Goal: Information Seeking & Learning: Understand process/instructions

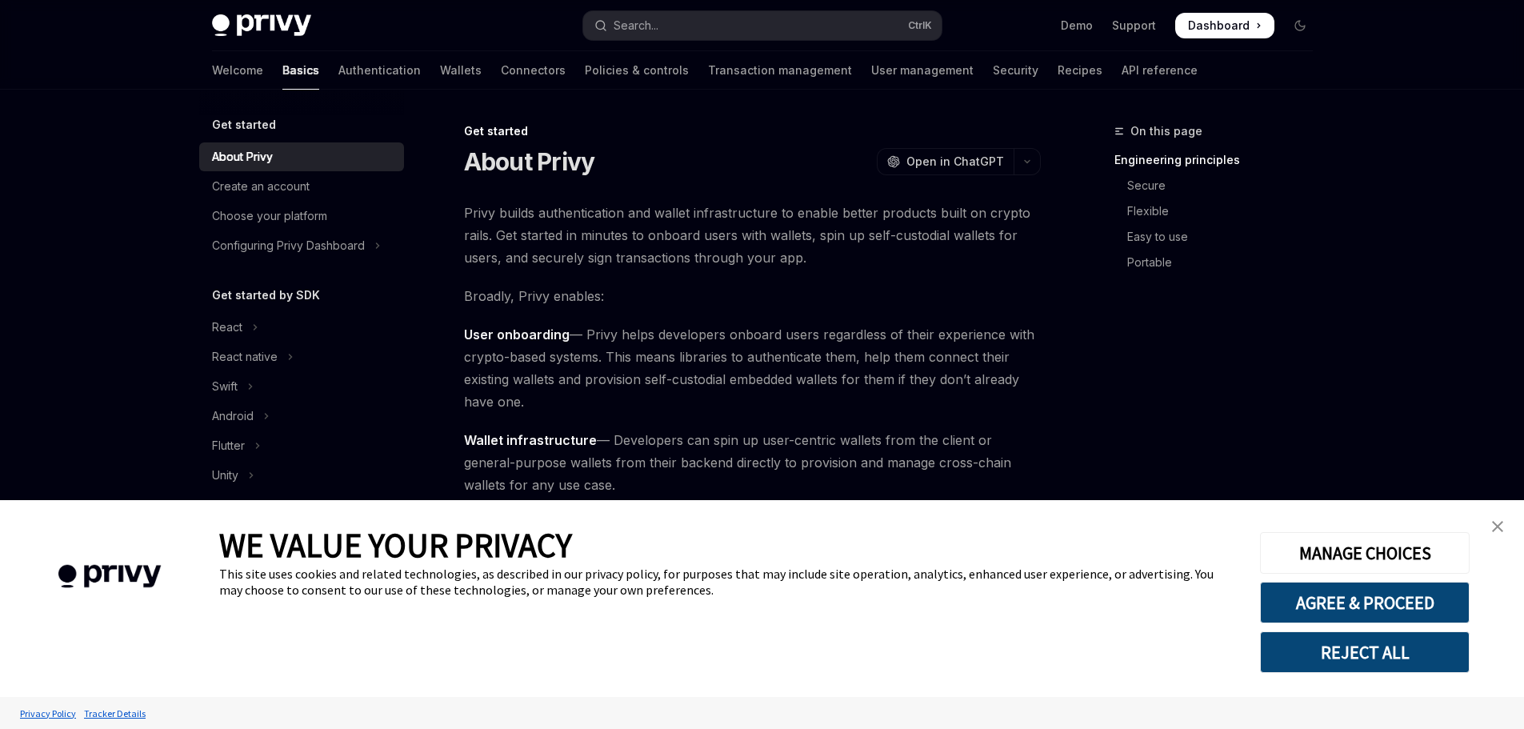
click at [1492, 527] on img "close banner" at bounding box center [1497, 526] width 11 height 11
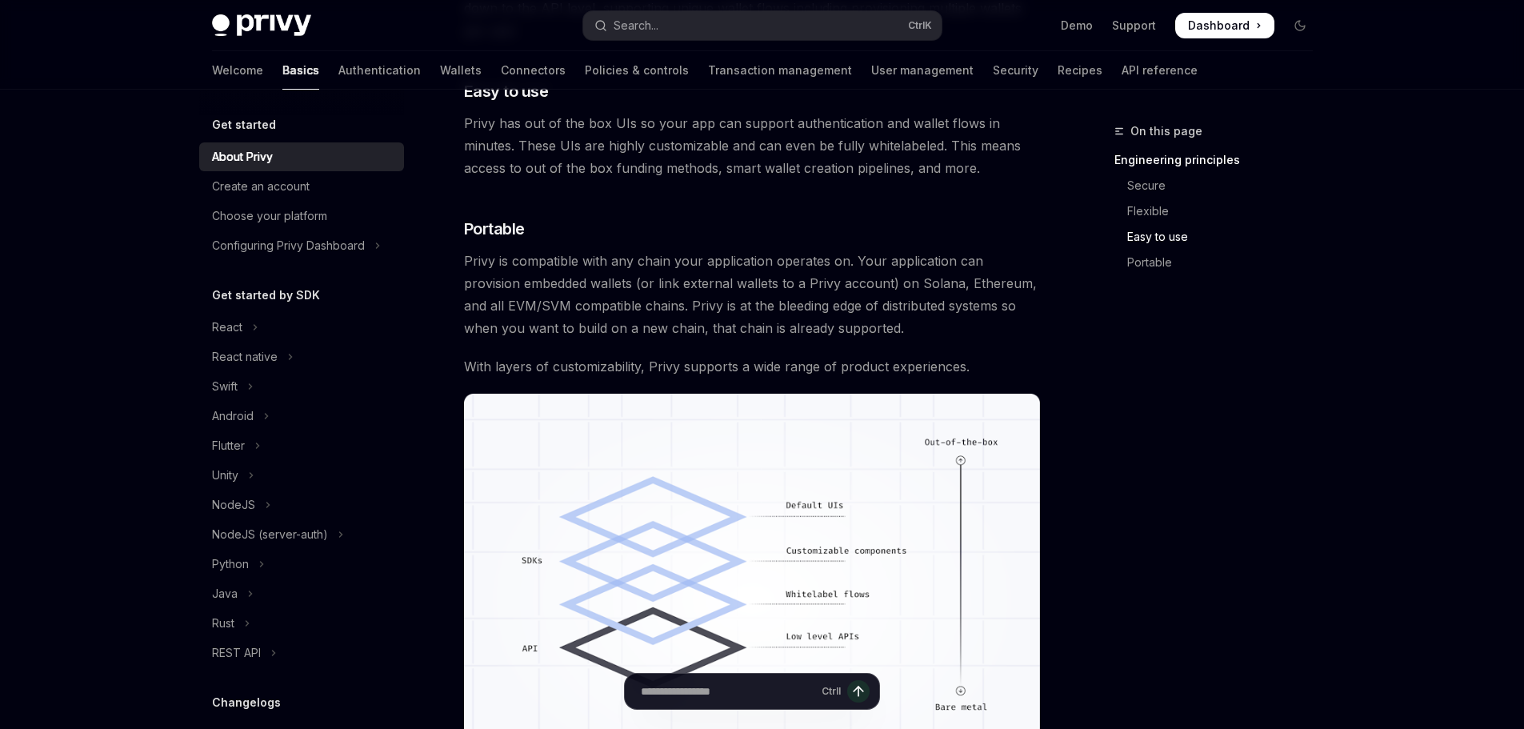
scroll to position [1375, 0]
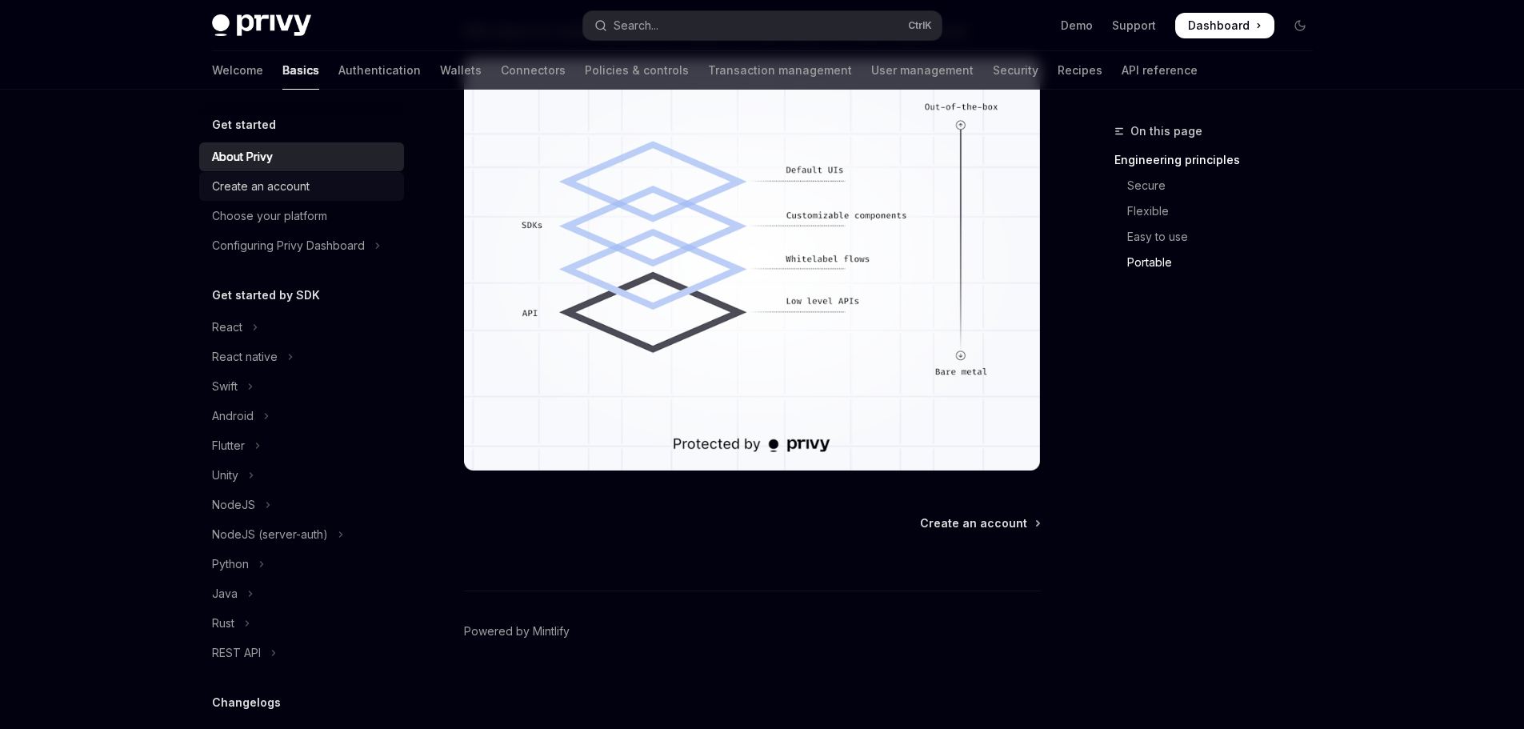
click at [293, 177] on div "Create an account" at bounding box center [261, 186] width 98 height 19
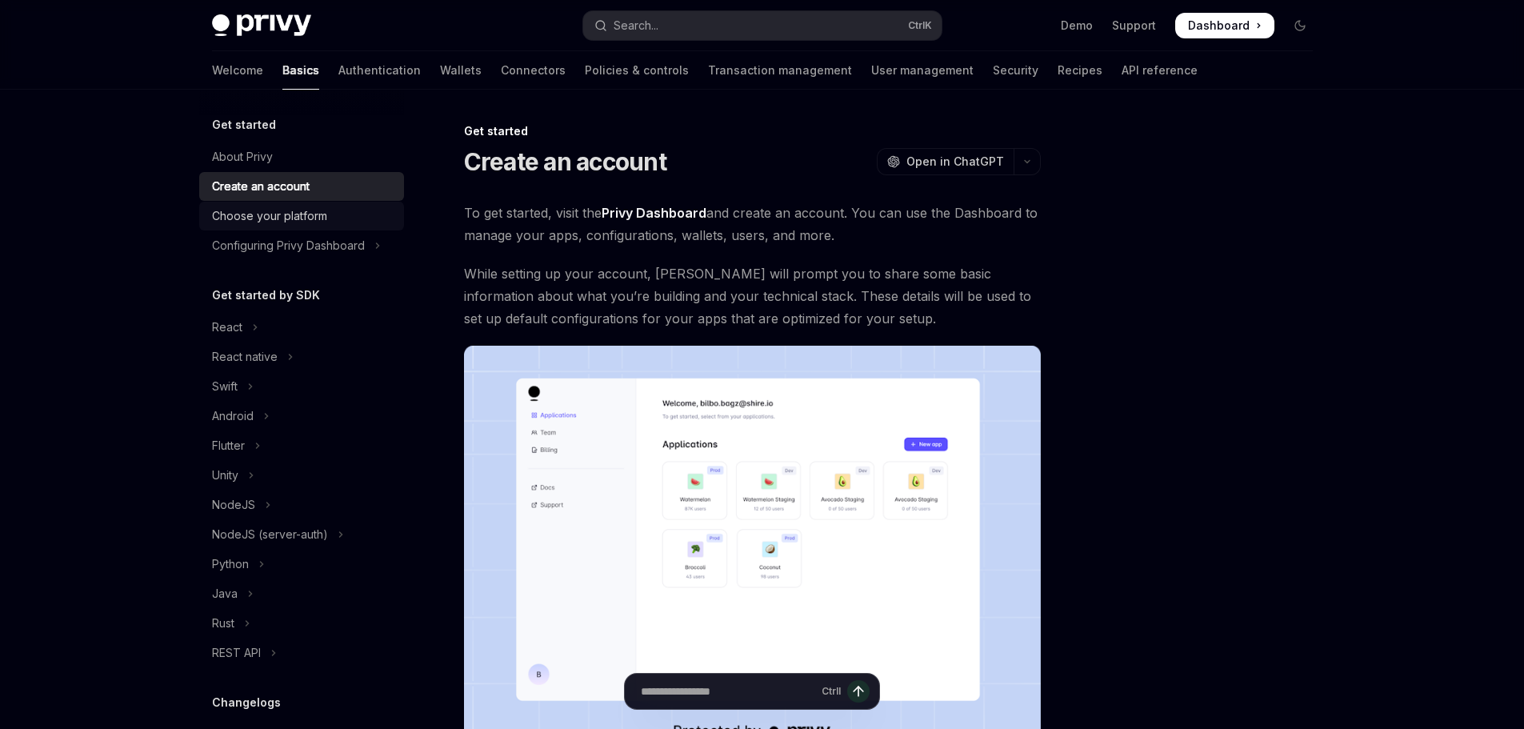
click at [306, 222] on div "Choose your platform" at bounding box center [269, 215] width 115 height 19
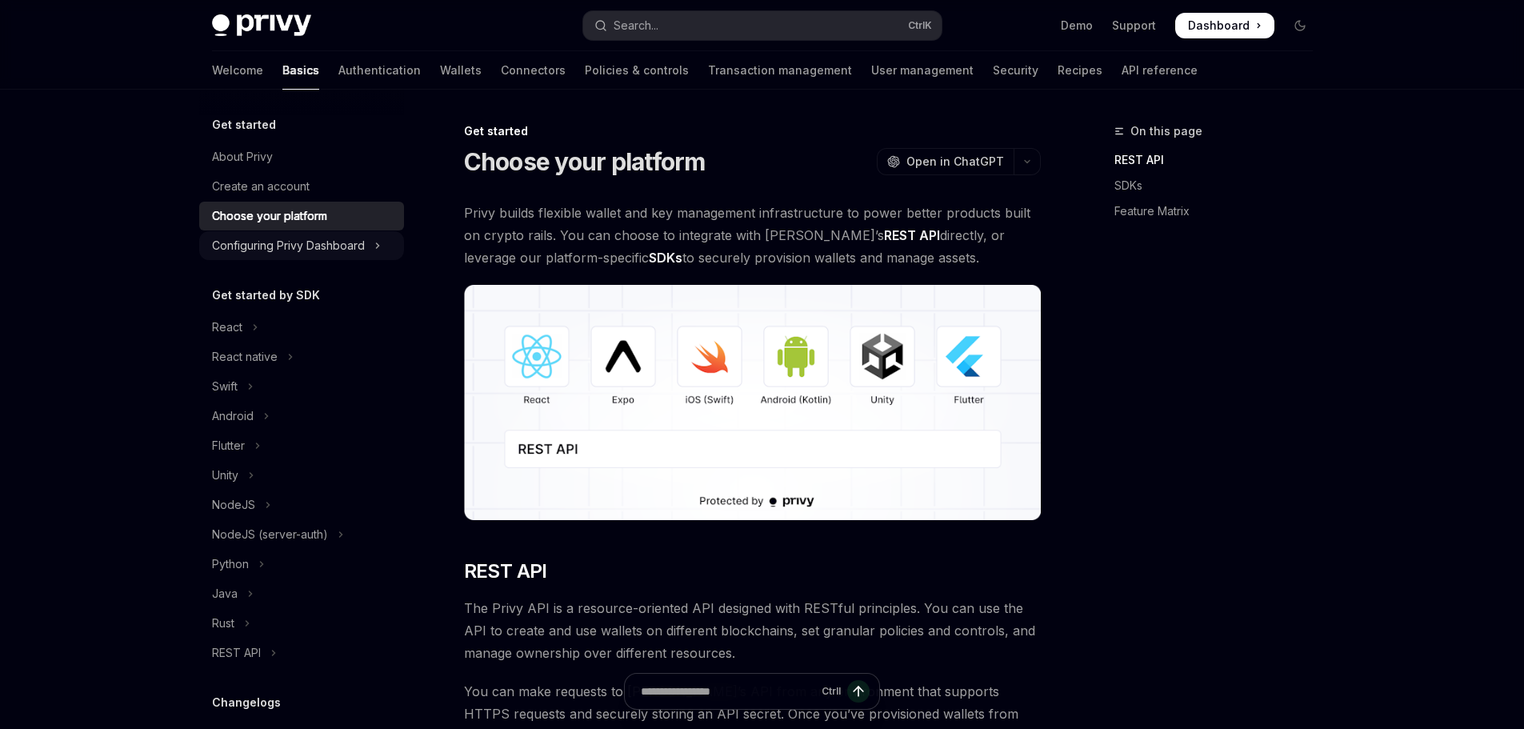
click at [321, 247] on div "Configuring Privy Dashboard" at bounding box center [288, 245] width 153 height 19
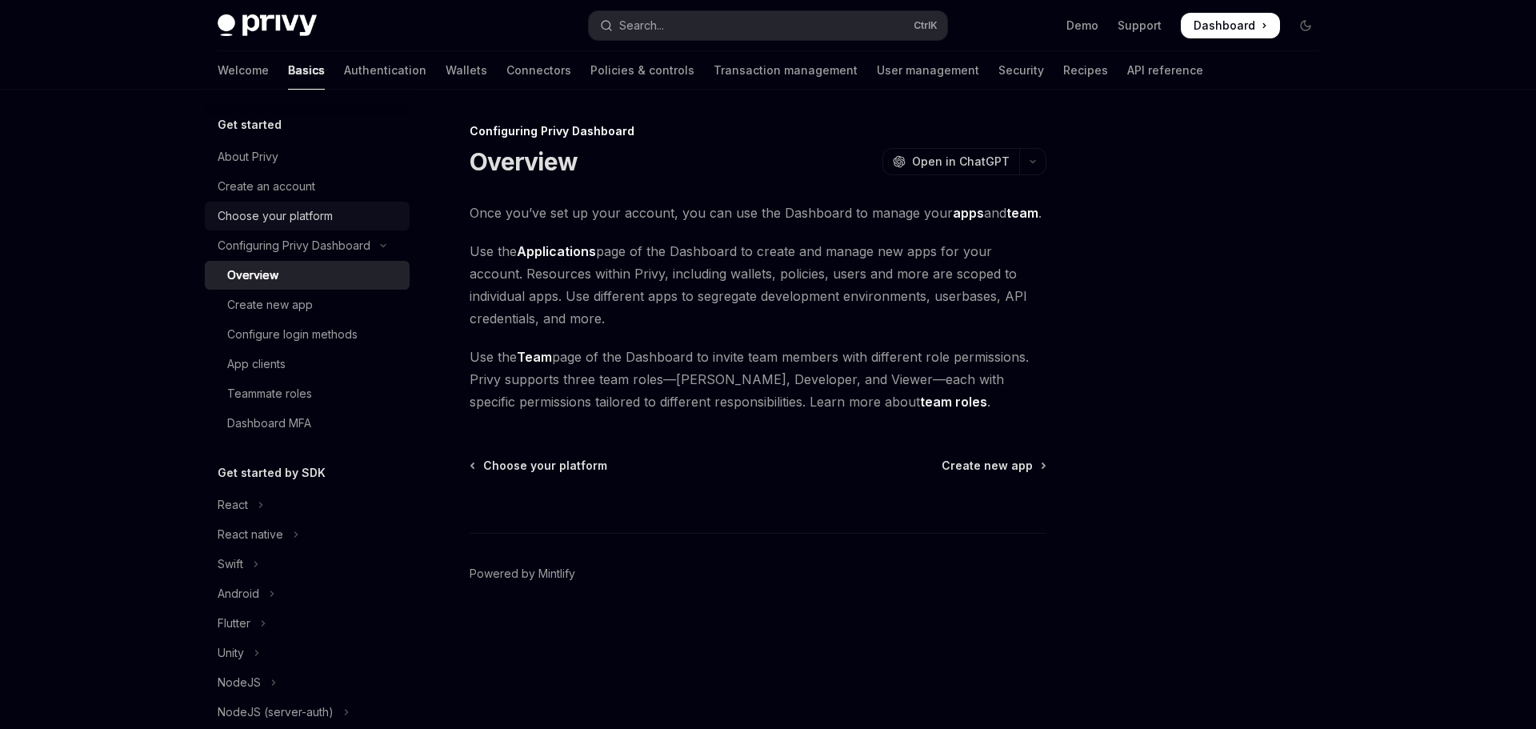
click at [318, 218] on div "Choose your platform" at bounding box center [275, 215] width 115 height 19
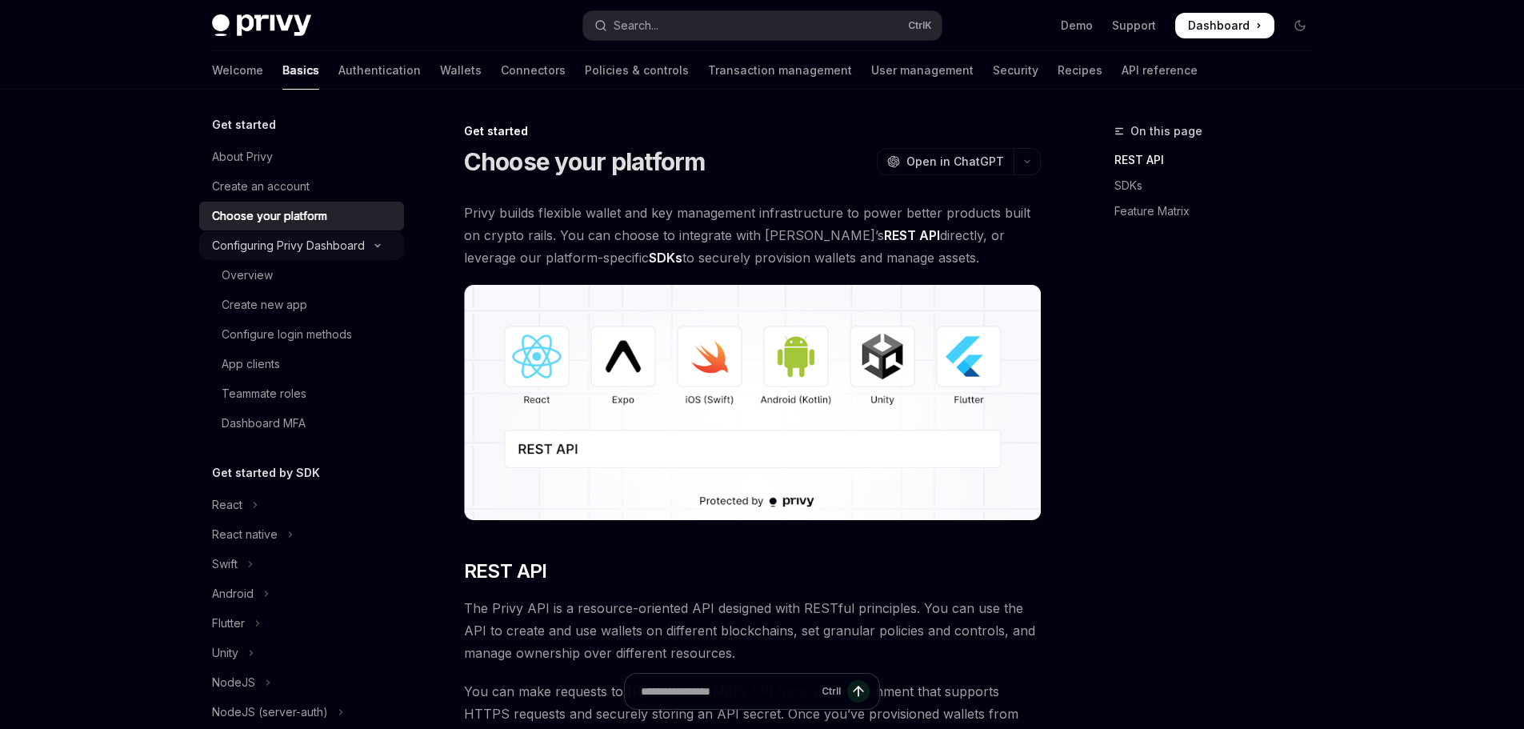
click at [312, 240] on div "Configuring Privy Dashboard" at bounding box center [288, 245] width 153 height 19
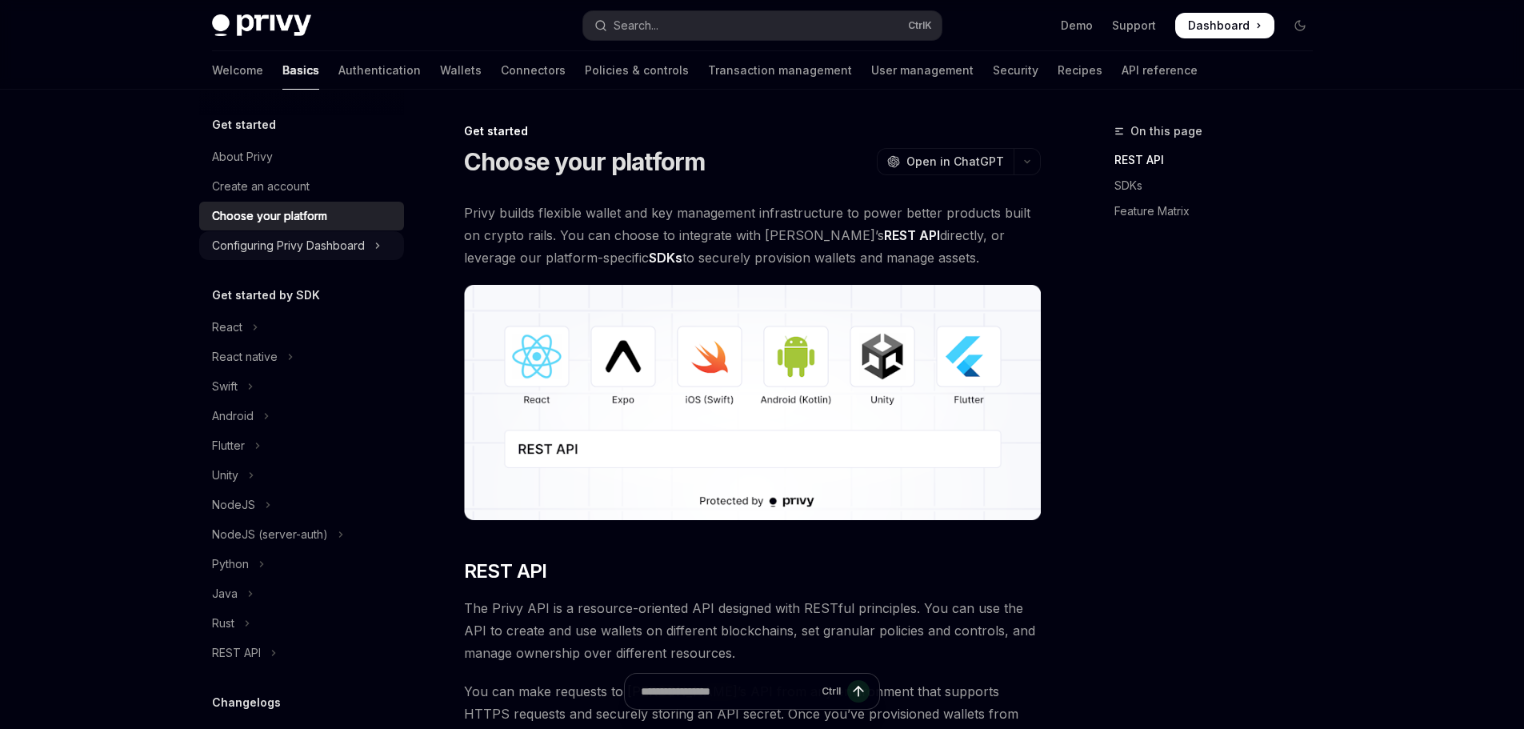
click at [309, 245] on div "Configuring Privy Dashboard" at bounding box center [288, 245] width 153 height 19
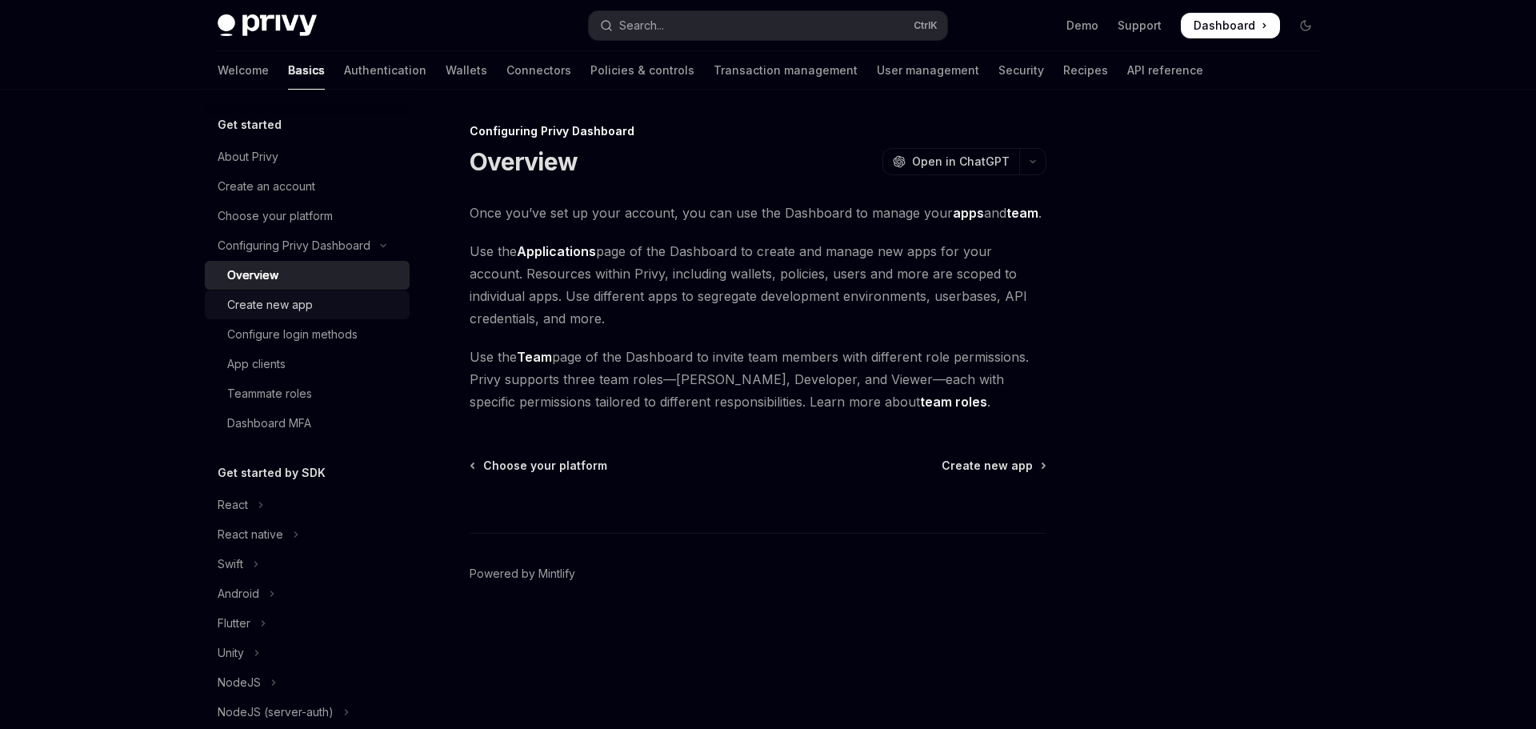
click at [292, 294] on link "Create new app" at bounding box center [307, 304] width 205 height 29
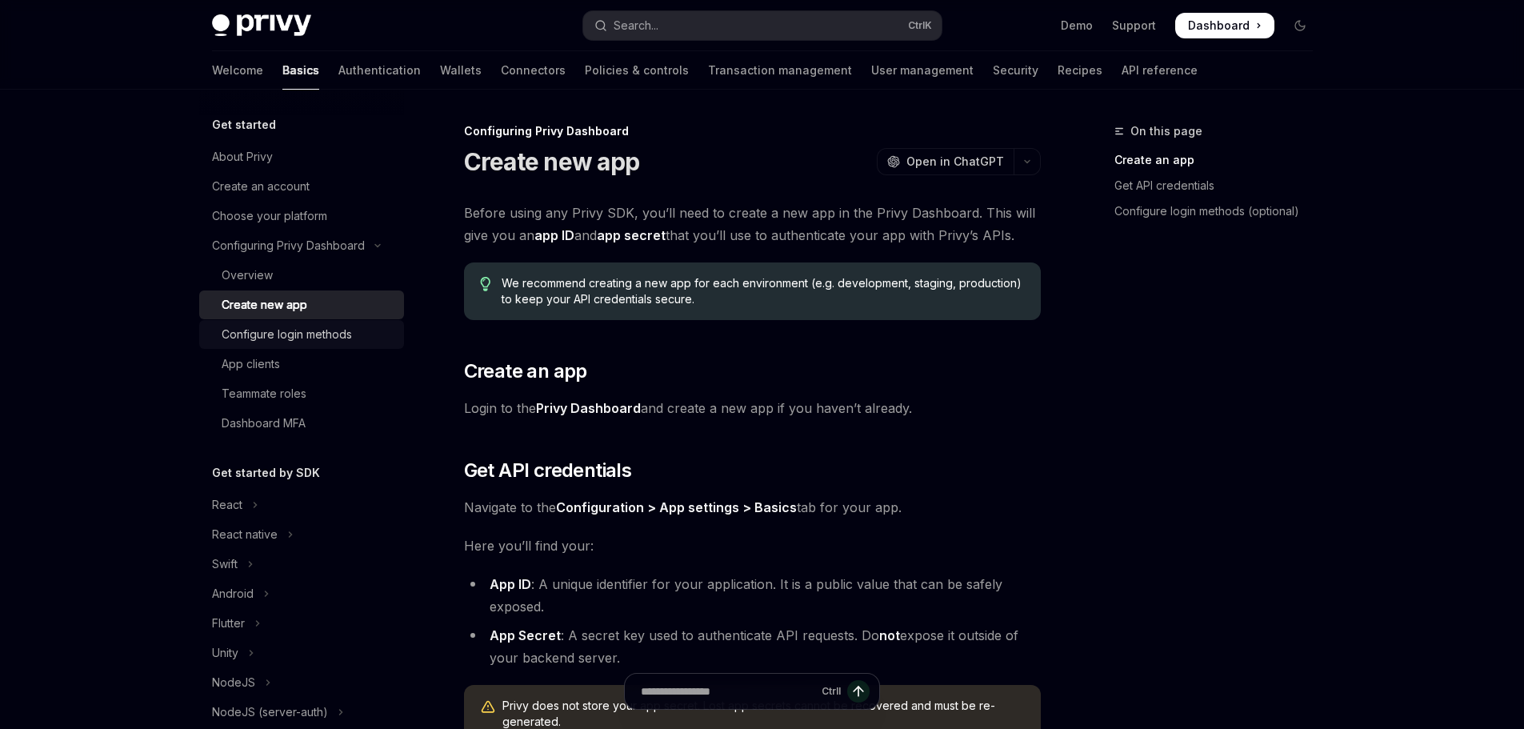
click at [290, 331] on div "Configure login methods" at bounding box center [287, 334] width 130 height 19
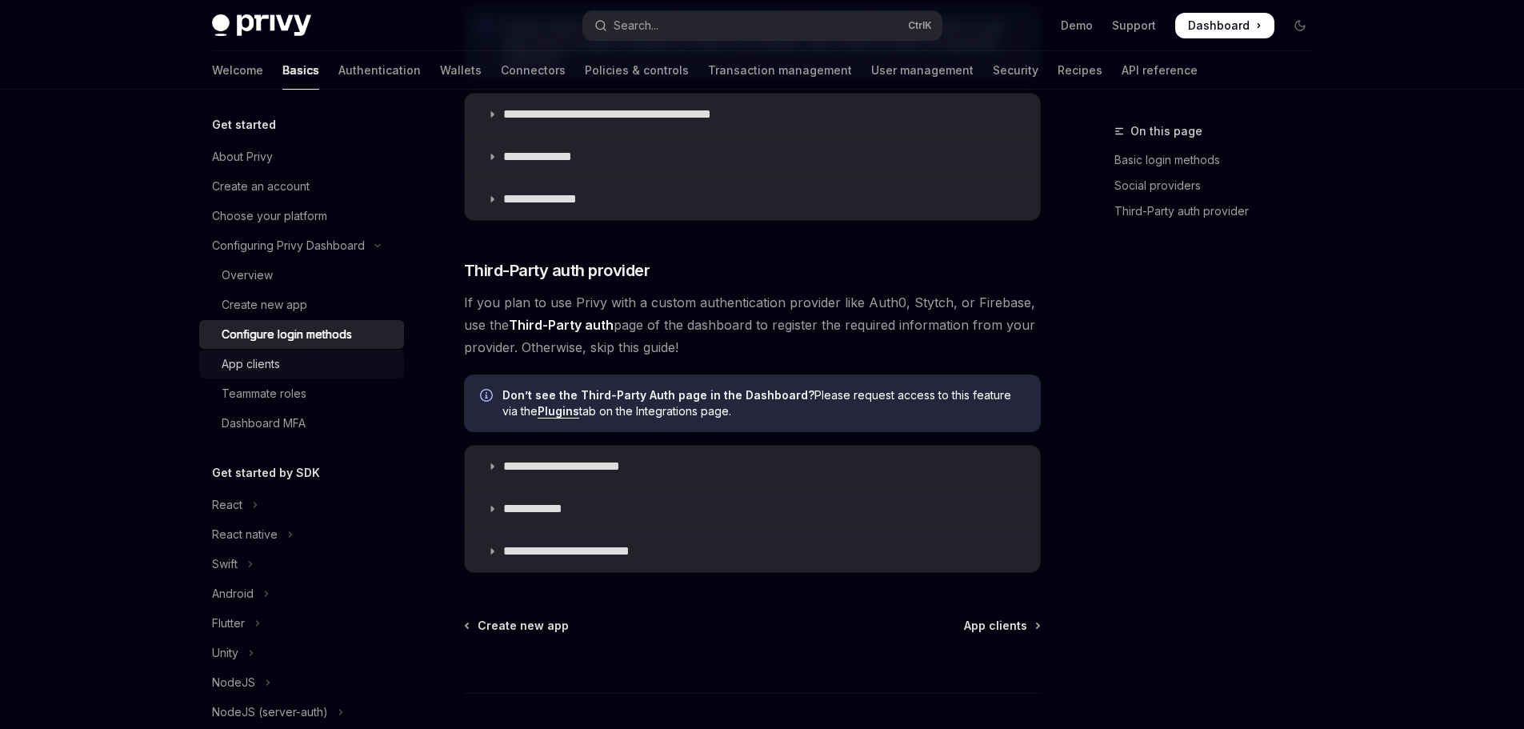
click at [288, 374] on link "App clients" at bounding box center [301, 364] width 205 height 29
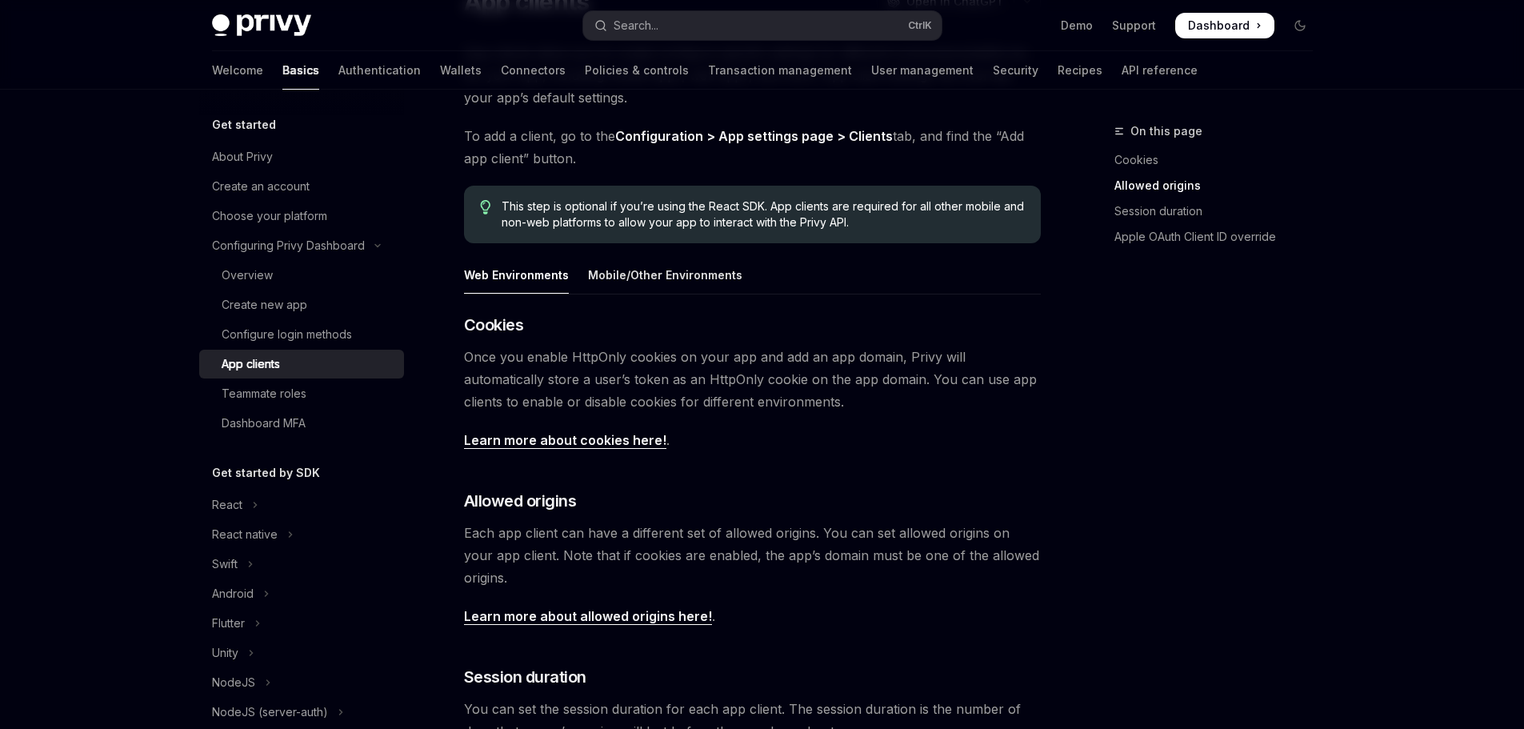
scroll to position [592, 0]
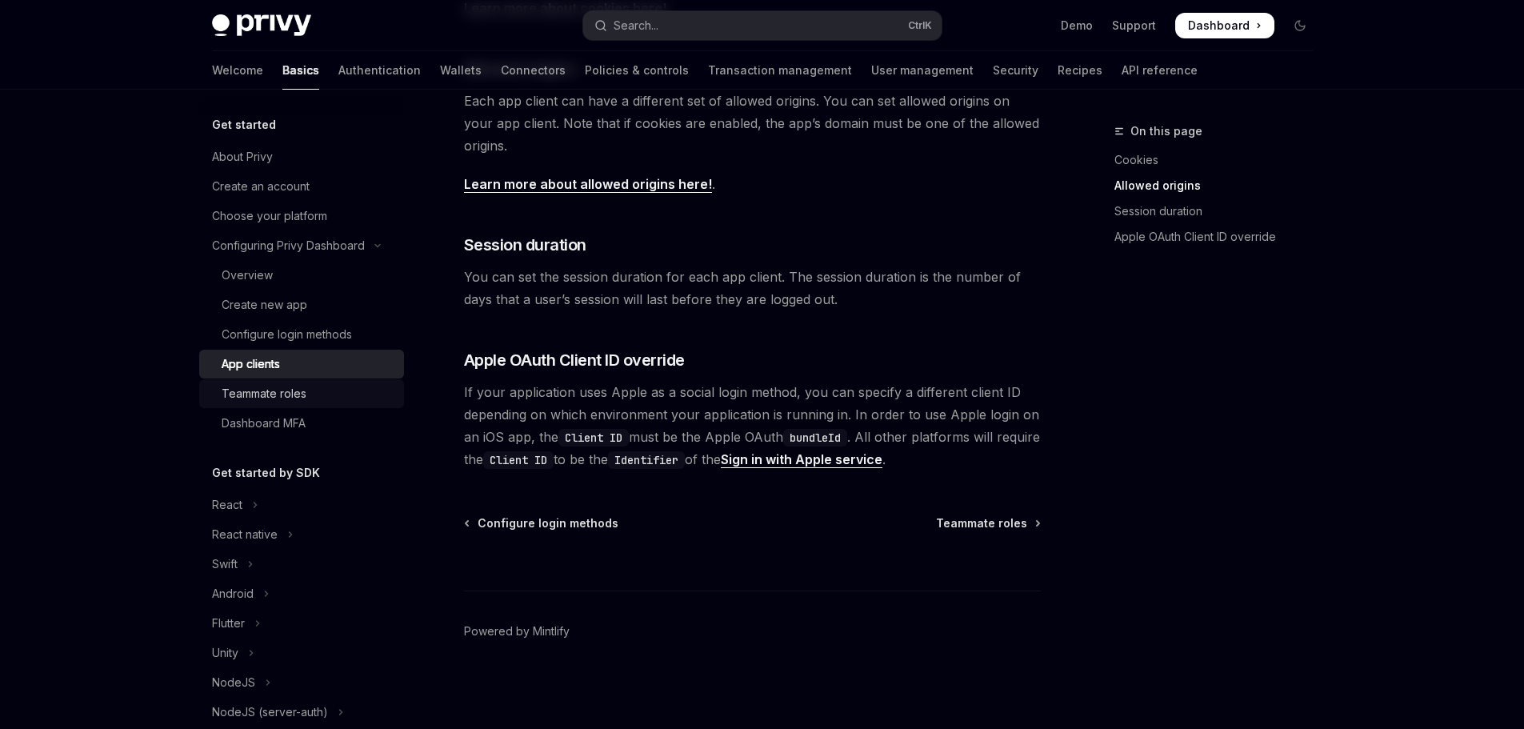
click at [354, 398] on div "Teammate roles" at bounding box center [308, 393] width 173 height 19
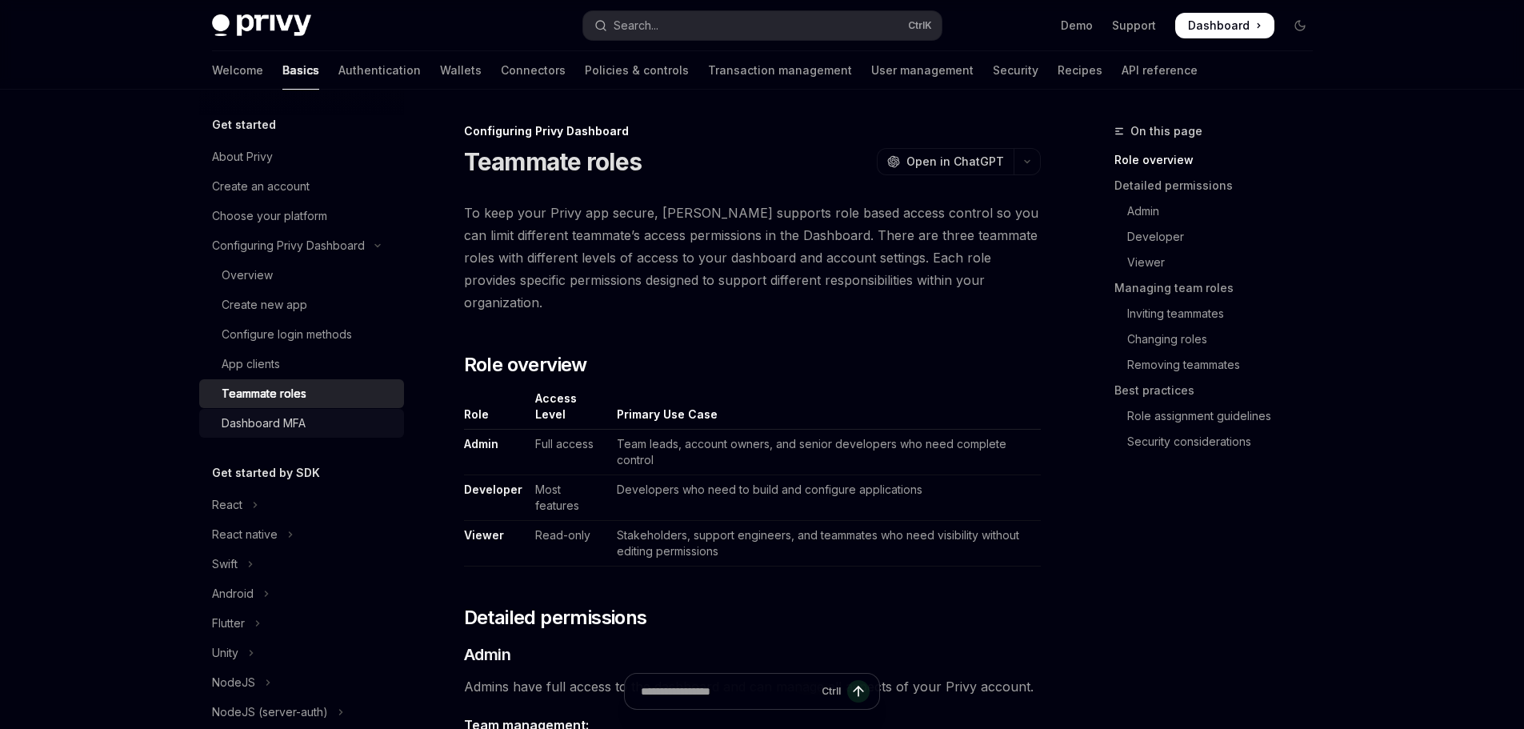
click at [347, 420] on div "Dashboard MFA" at bounding box center [308, 423] width 173 height 19
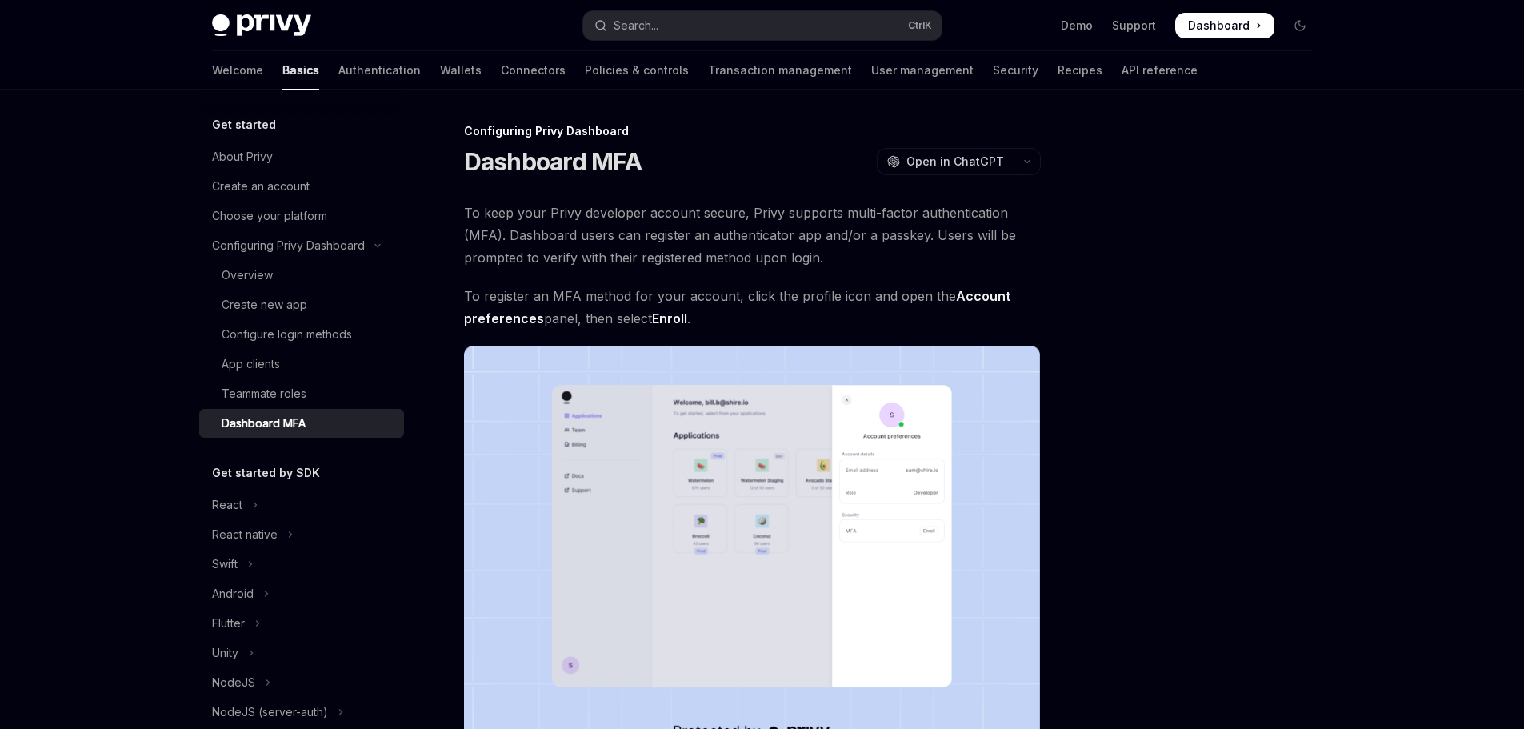
scroll to position [287, 0]
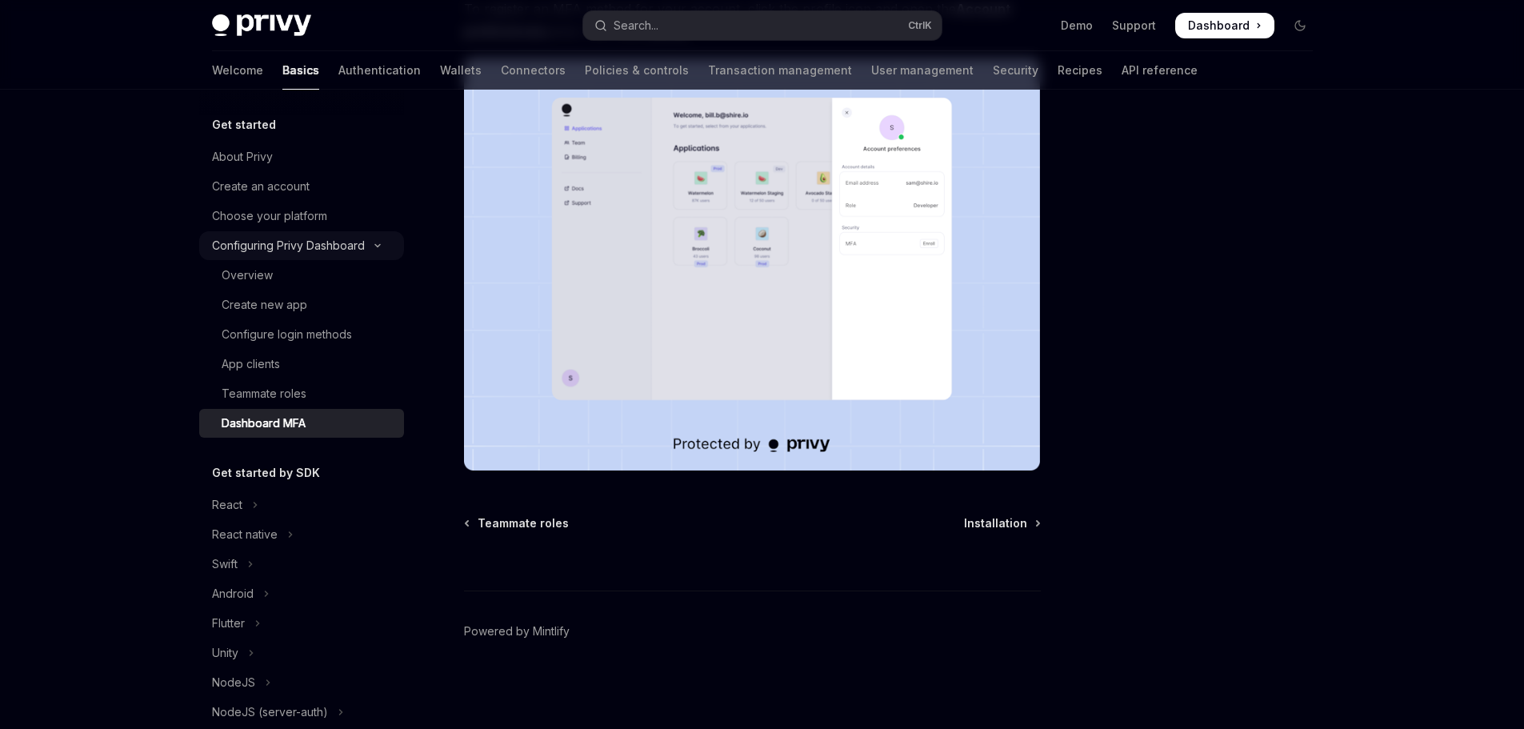
click at [285, 246] on div "Configuring Privy Dashboard" at bounding box center [288, 245] width 153 height 19
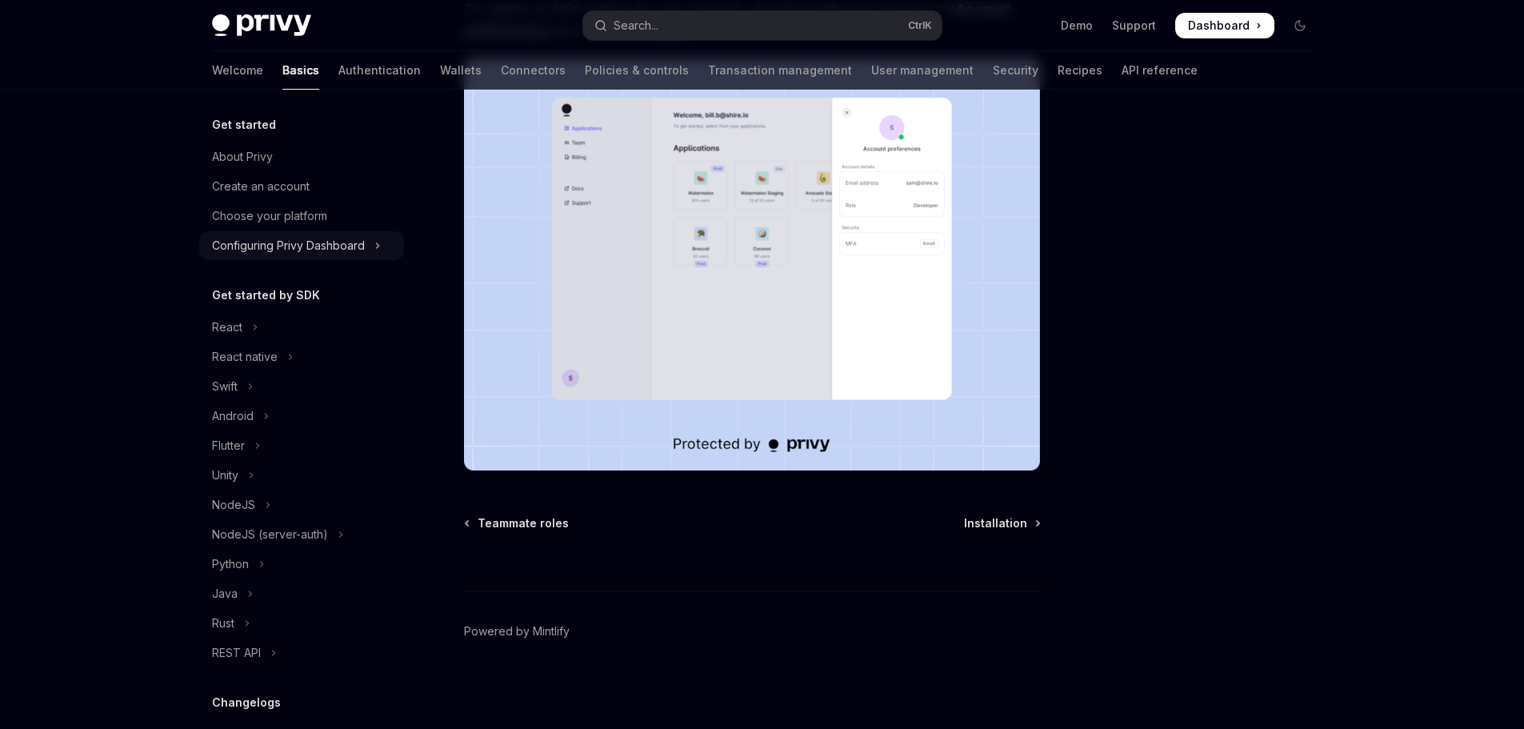
click at [285, 254] on div "Configuring Privy Dashboard" at bounding box center [288, 245] width 153 height 19
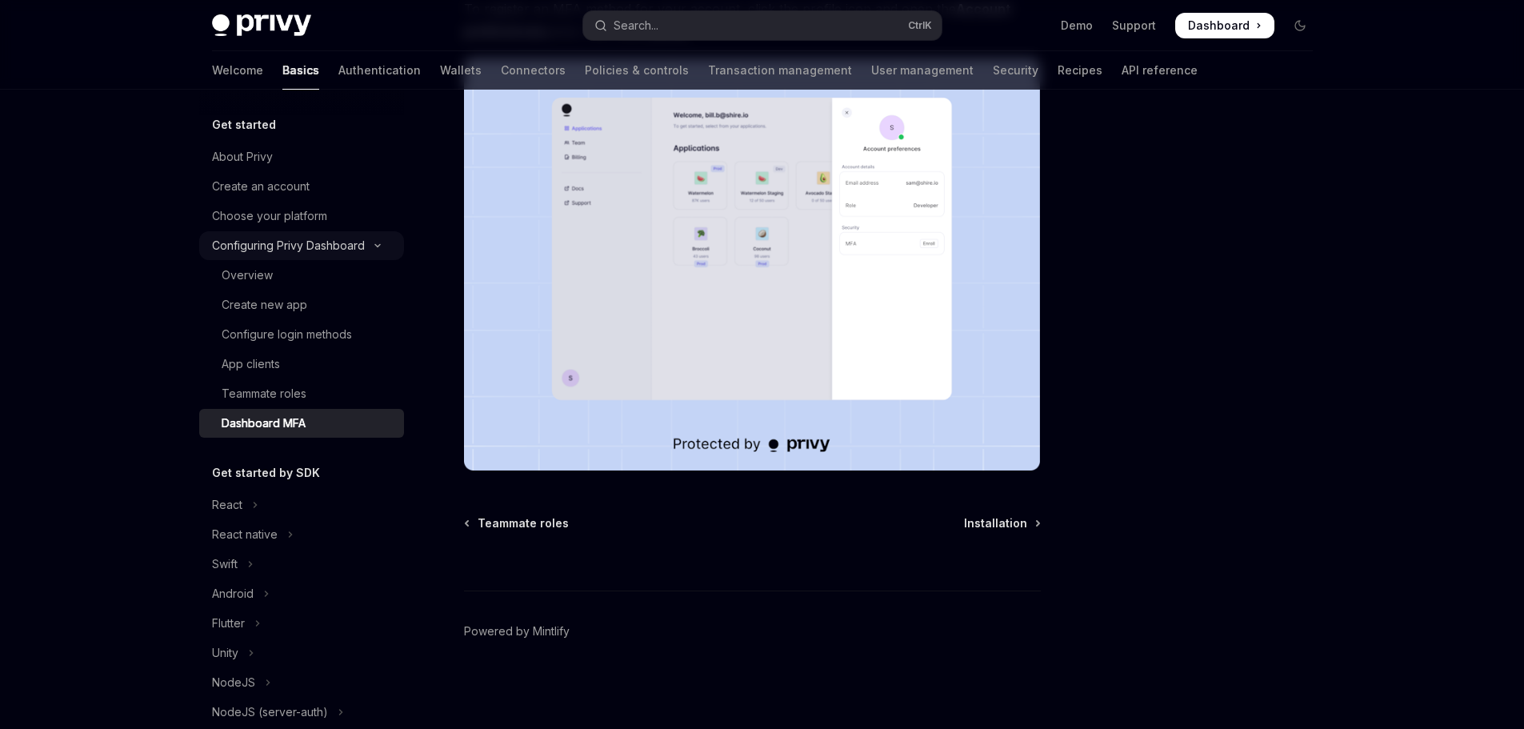
click at [270, 275] on div "Overview" at bounding box center [247, 275] width 51 height 19
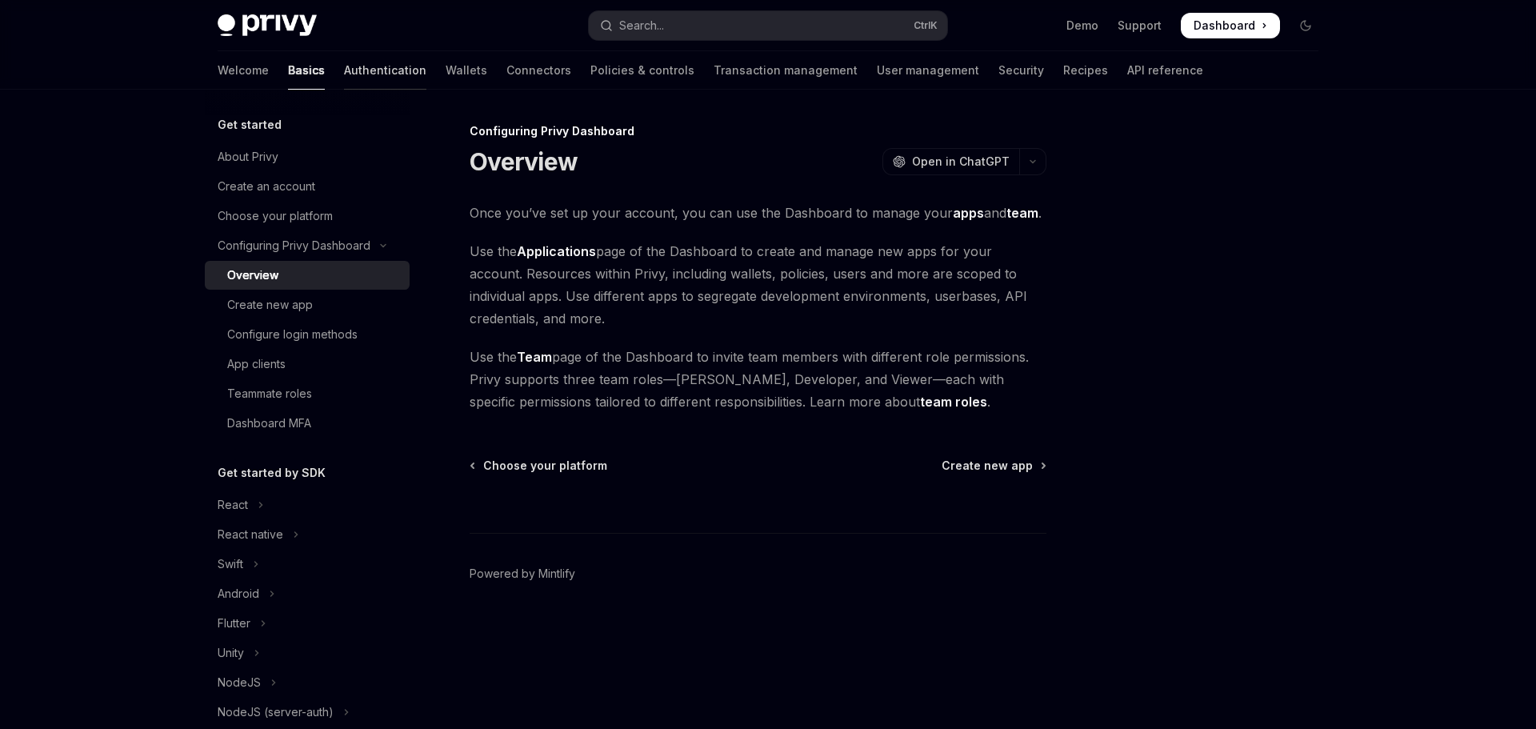
click at [344, 80] on link "Authentication" at bounding box center [385, 70] width 82 height 38
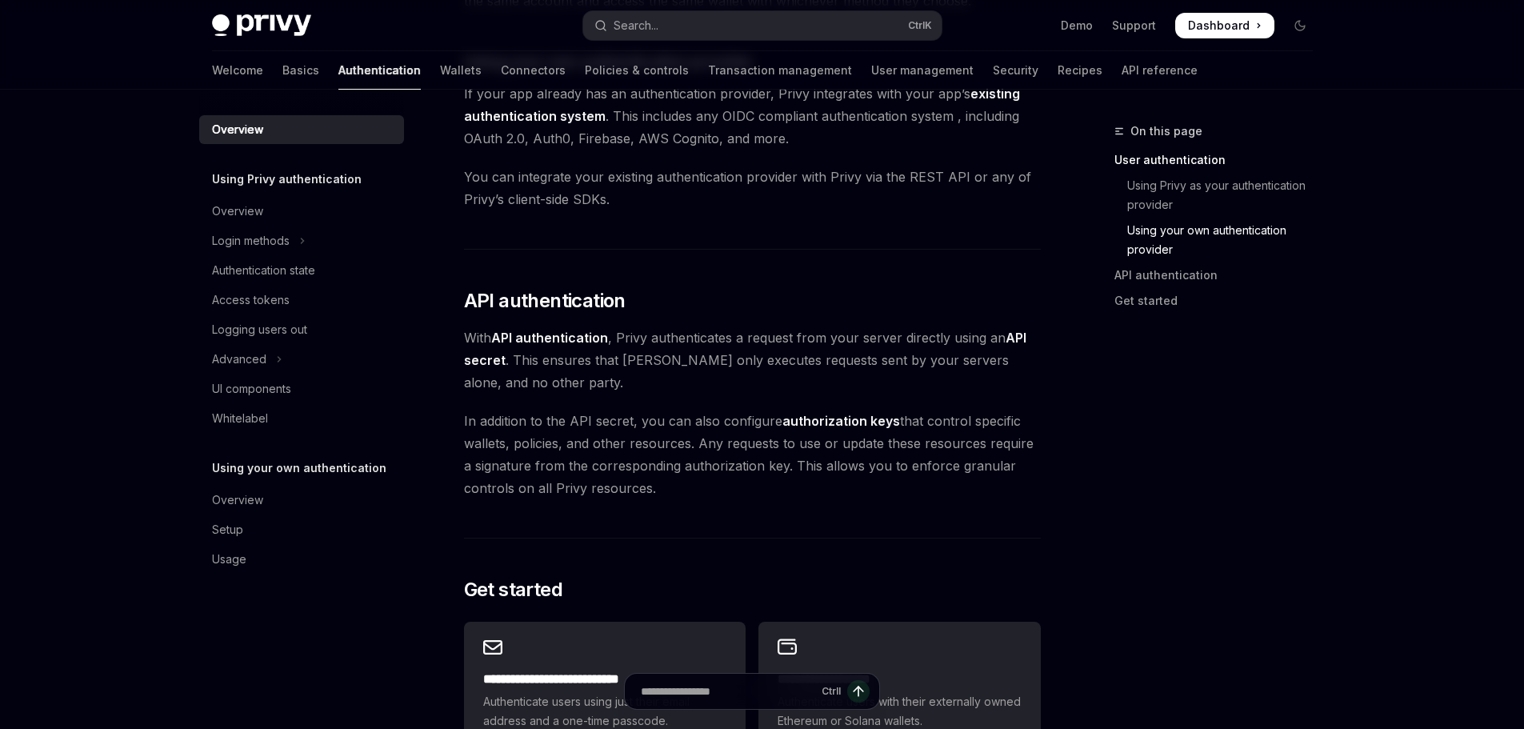
scroll to position [1300, 0]
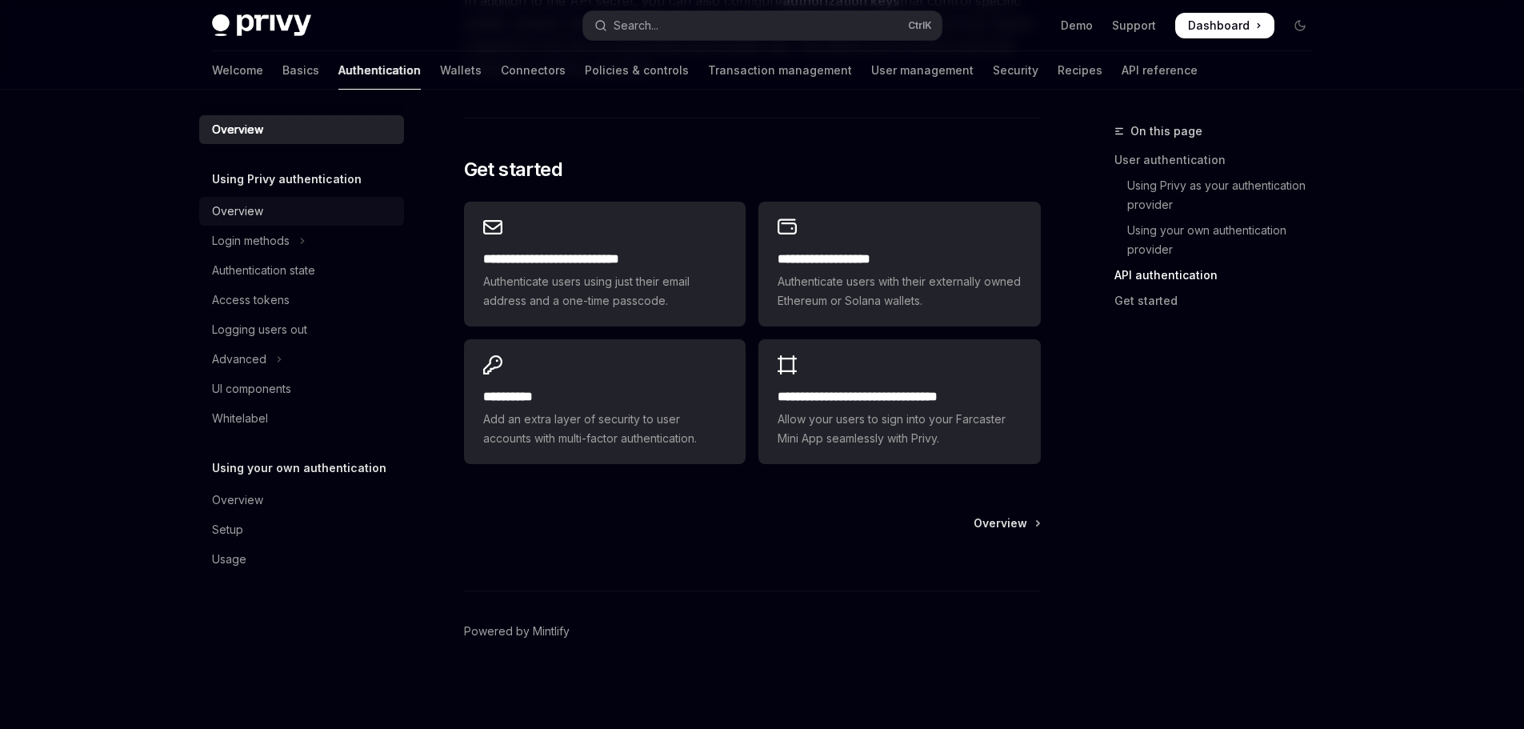
click at [299, 213] on div "Overview" at bounding box center [303, 211] width 182 height 19
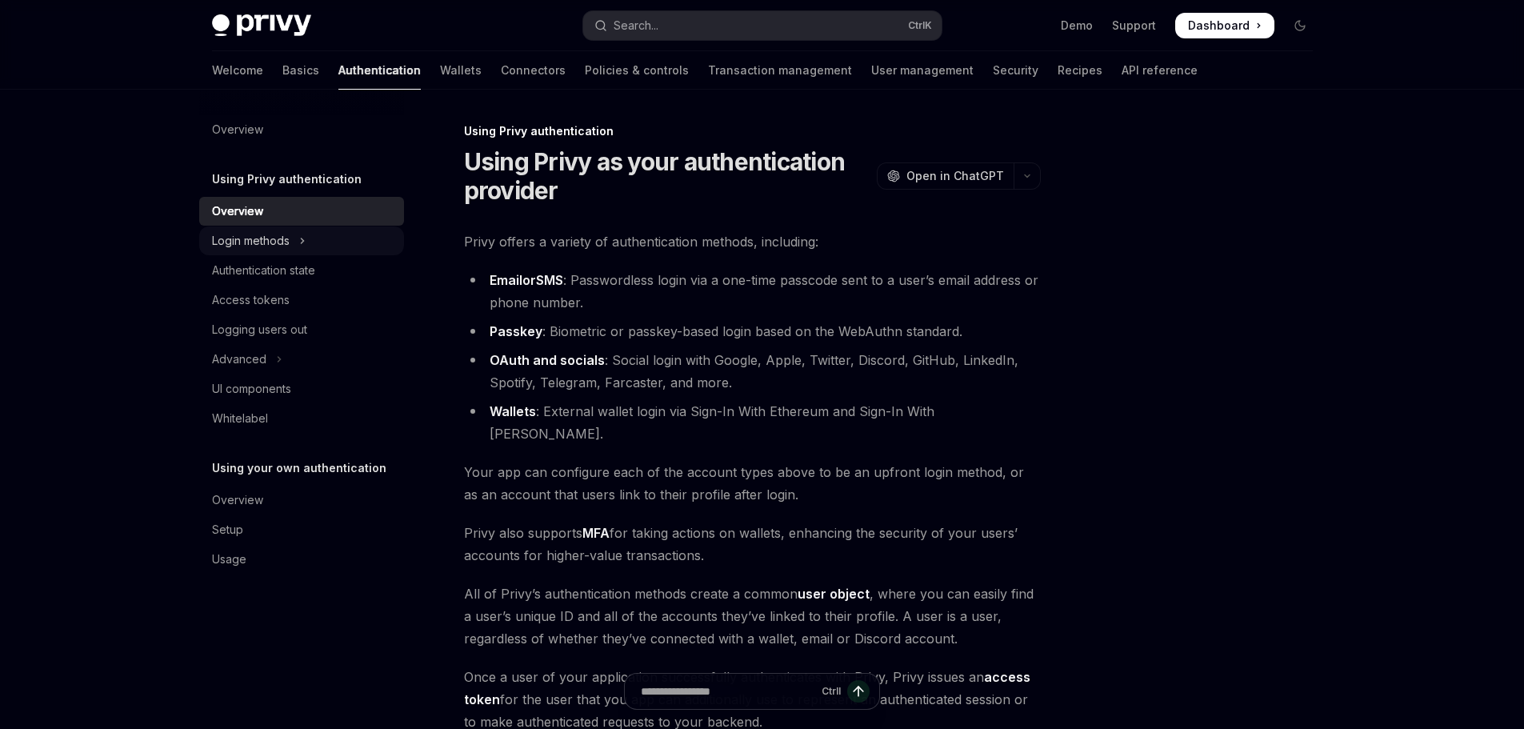
click at [298, 244] on button "Login methods" at bounding box center [301, 240] width 205 height 29
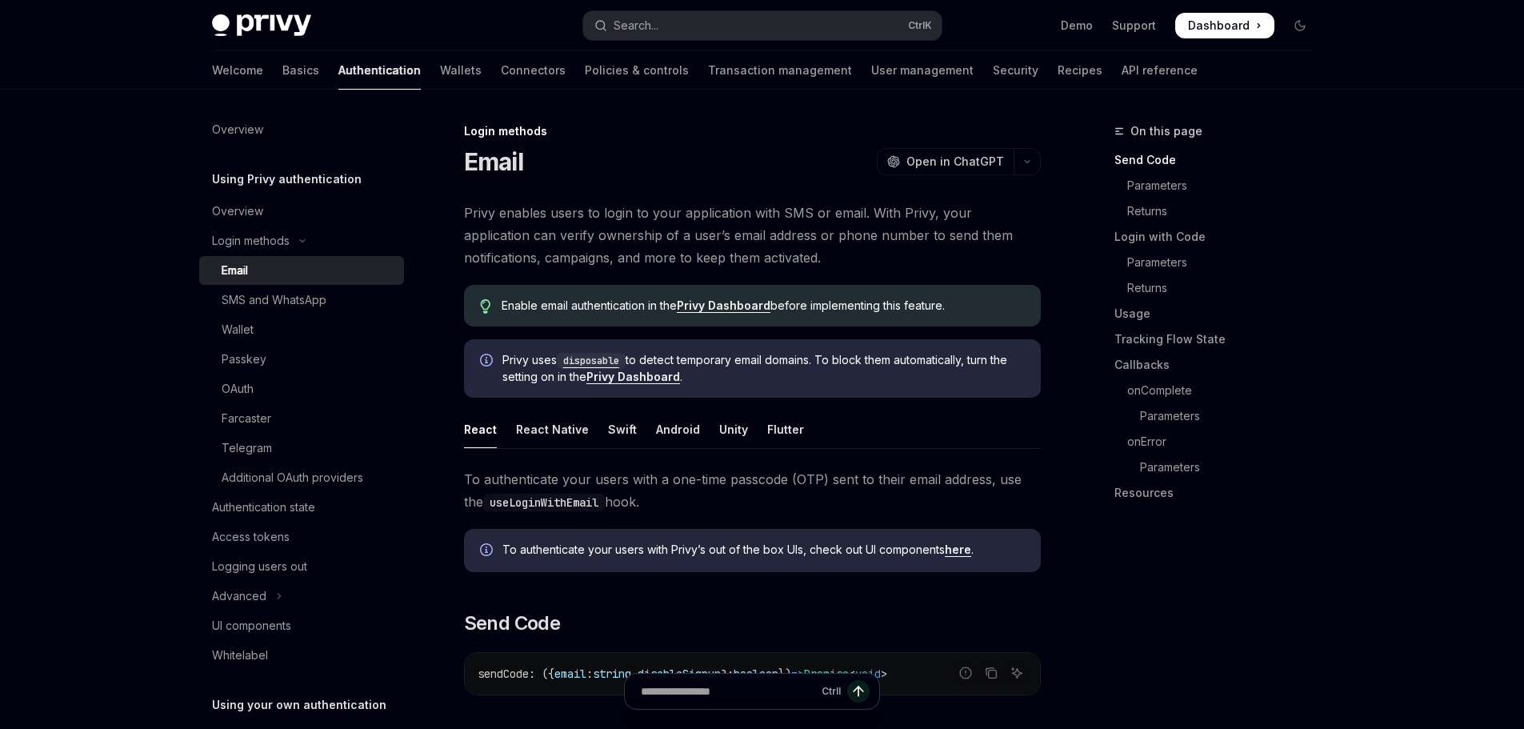
scroll to position [240, 0]
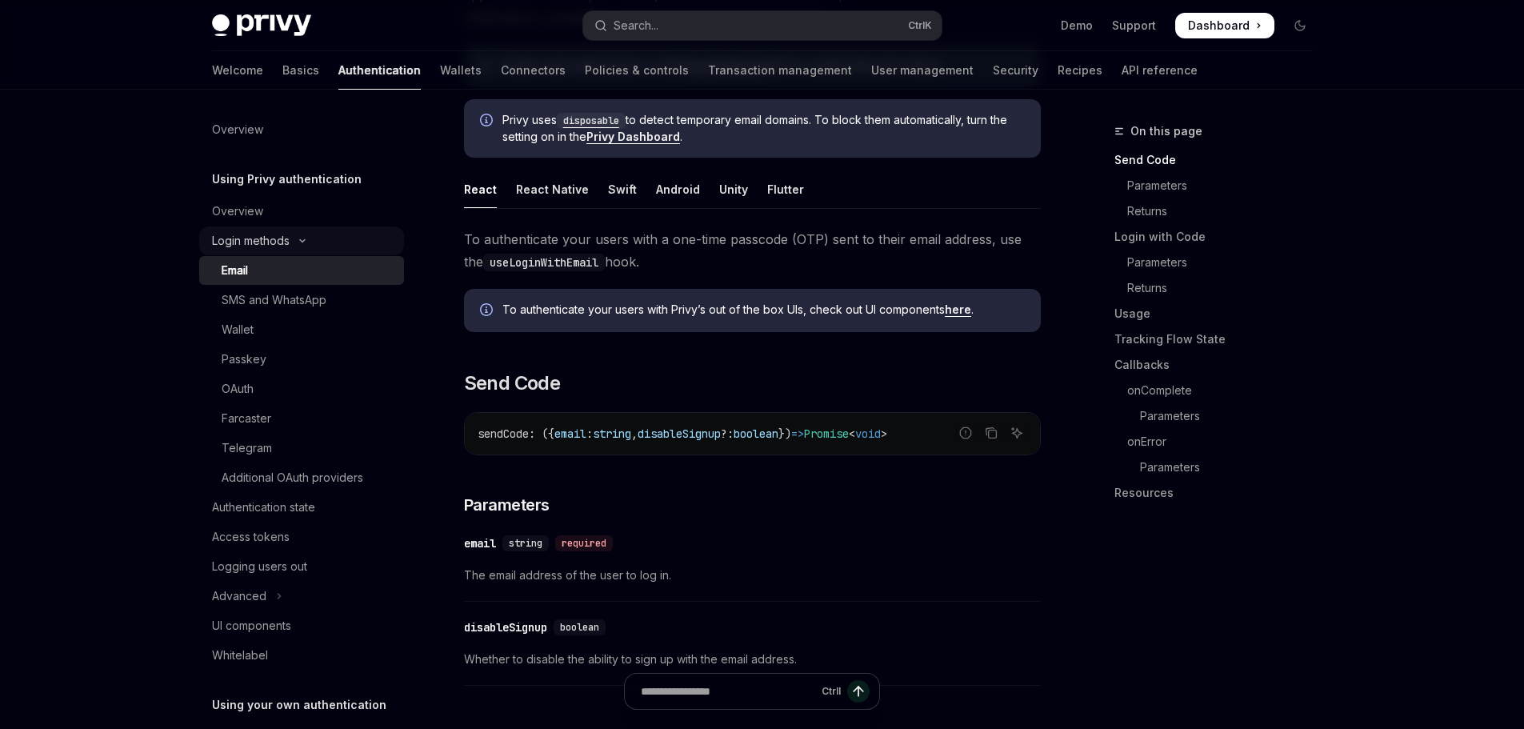
click at [241, 246] on div "Login methods" at bounding box center [251, 240] width 78 height 19
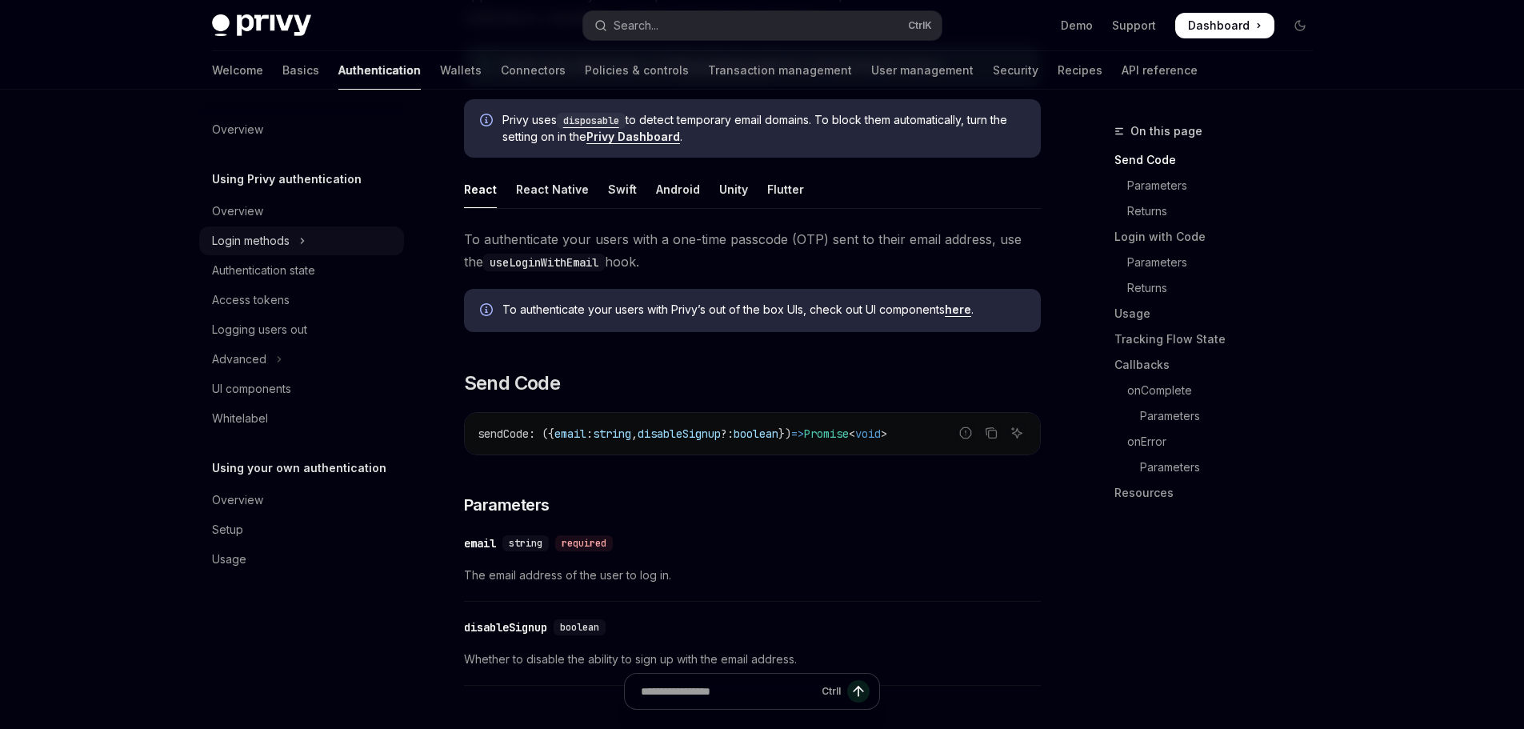
click at [289, 252] on button "Login methods" at bounding box center [301, 240] width 205 height 29
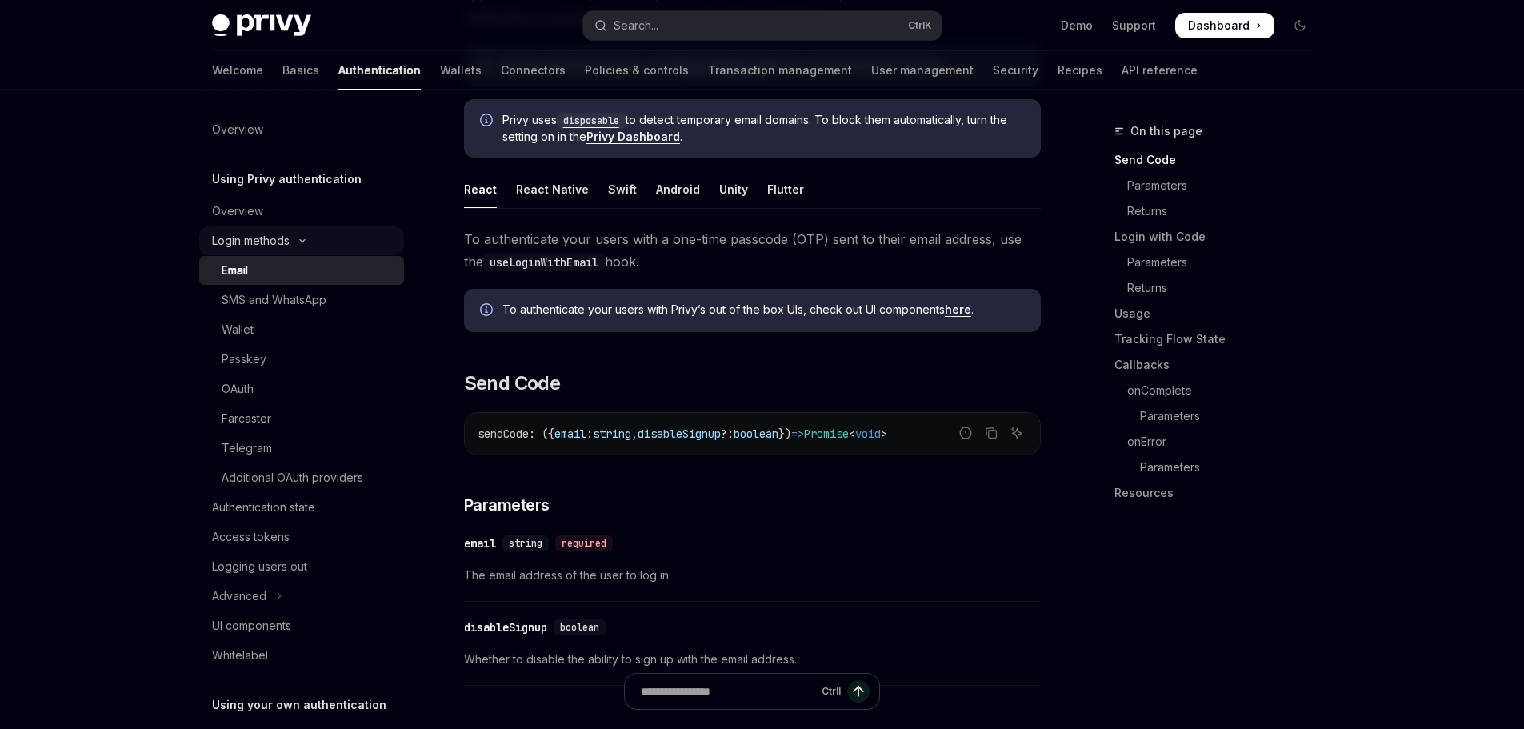
click at [289, 251] on button "Login methods" at bounding box center [301, 240] width 205 height 29
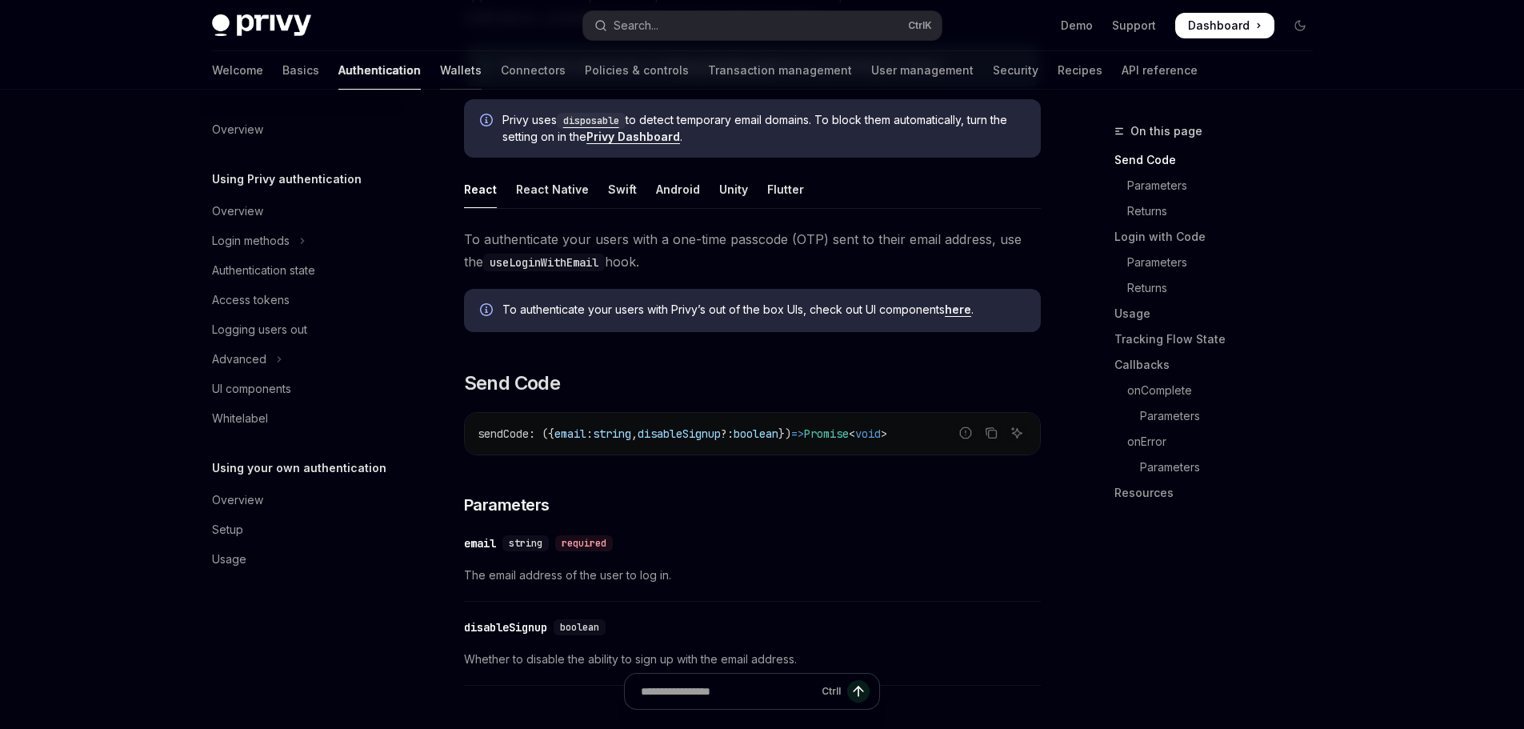
click at [440, 75] on link "Wallets" at bounding box center [461, 70] width 42 height 38
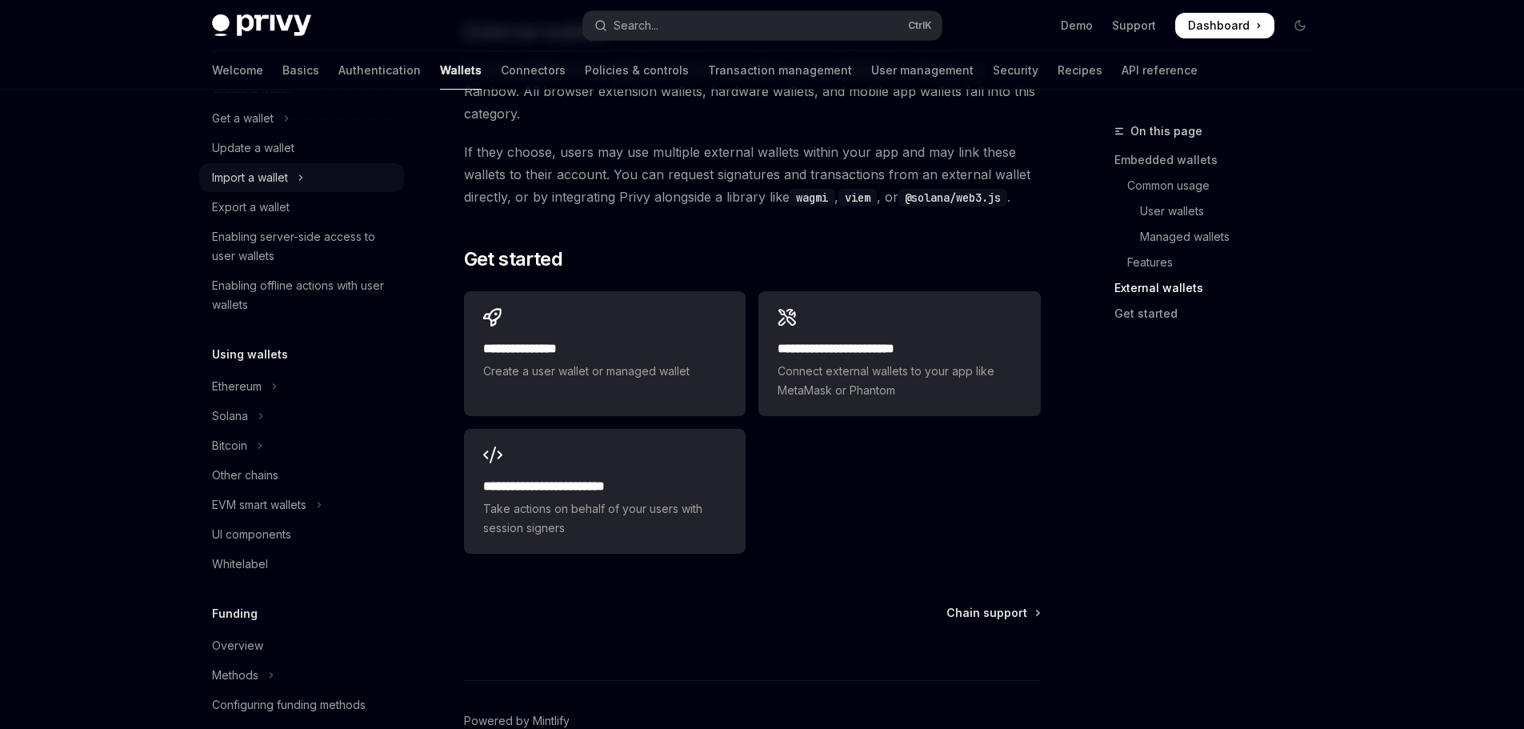
scroll to position [240, 0]
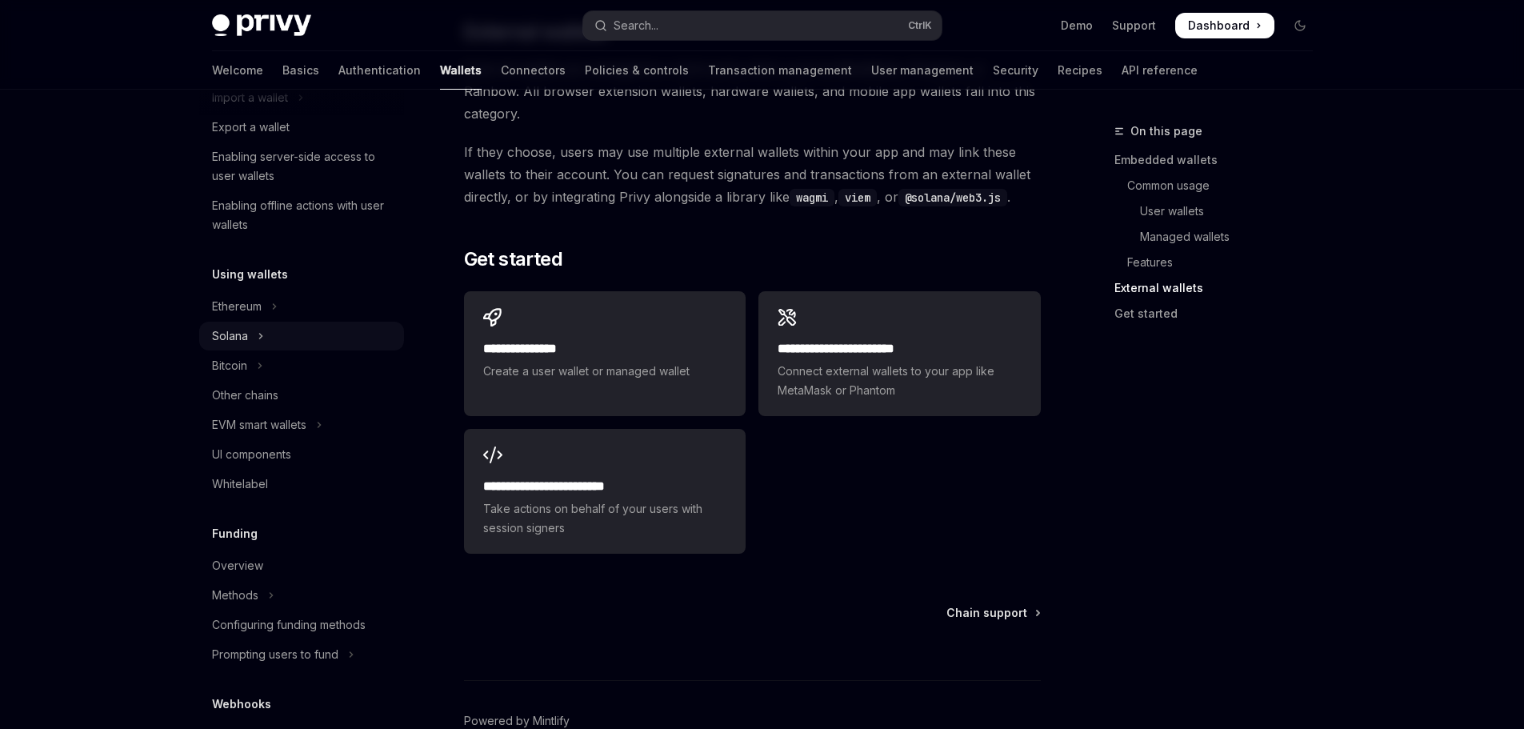
click at [239, 334] on div "Solana" at bounding box center [230, 335] width 36 height 19
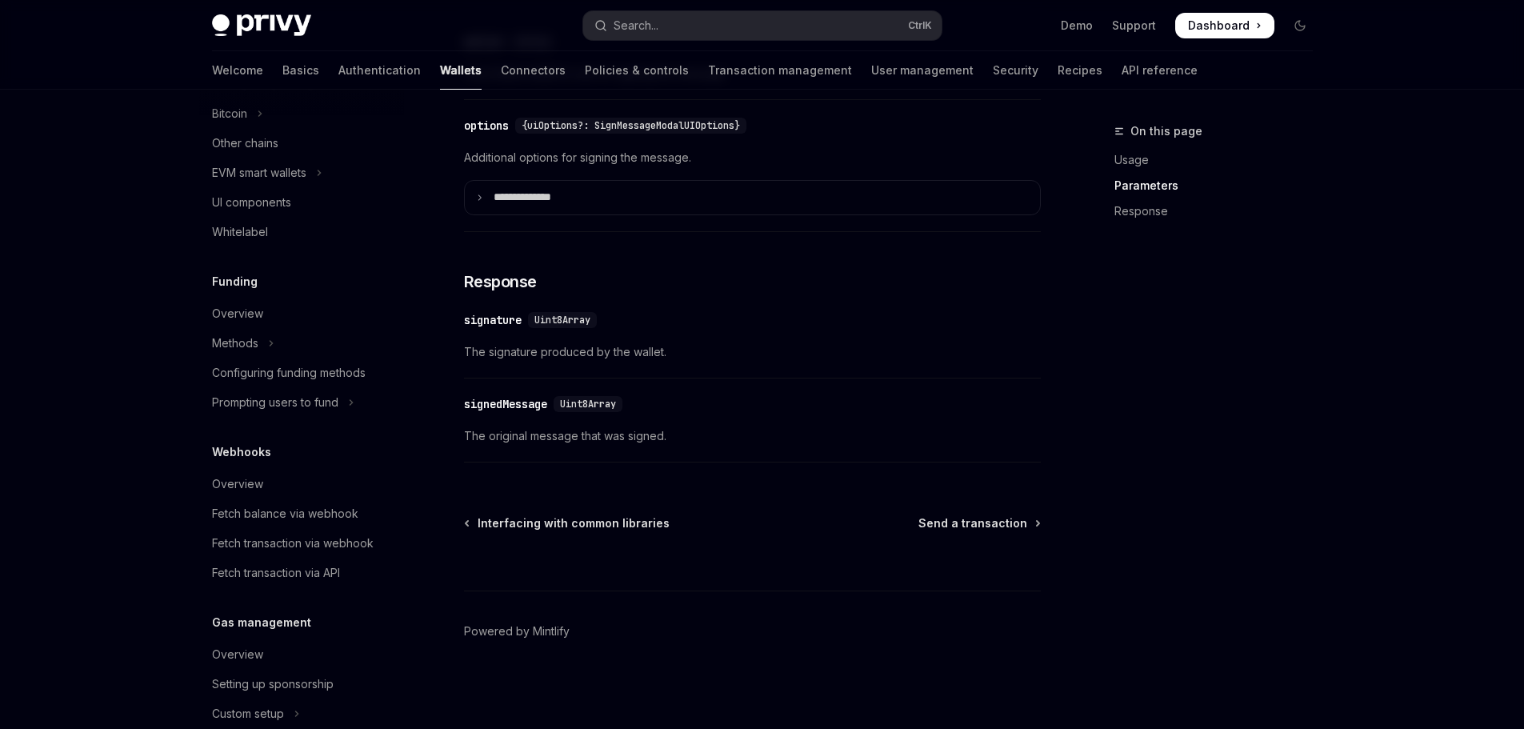
scroll to position [240, 0]
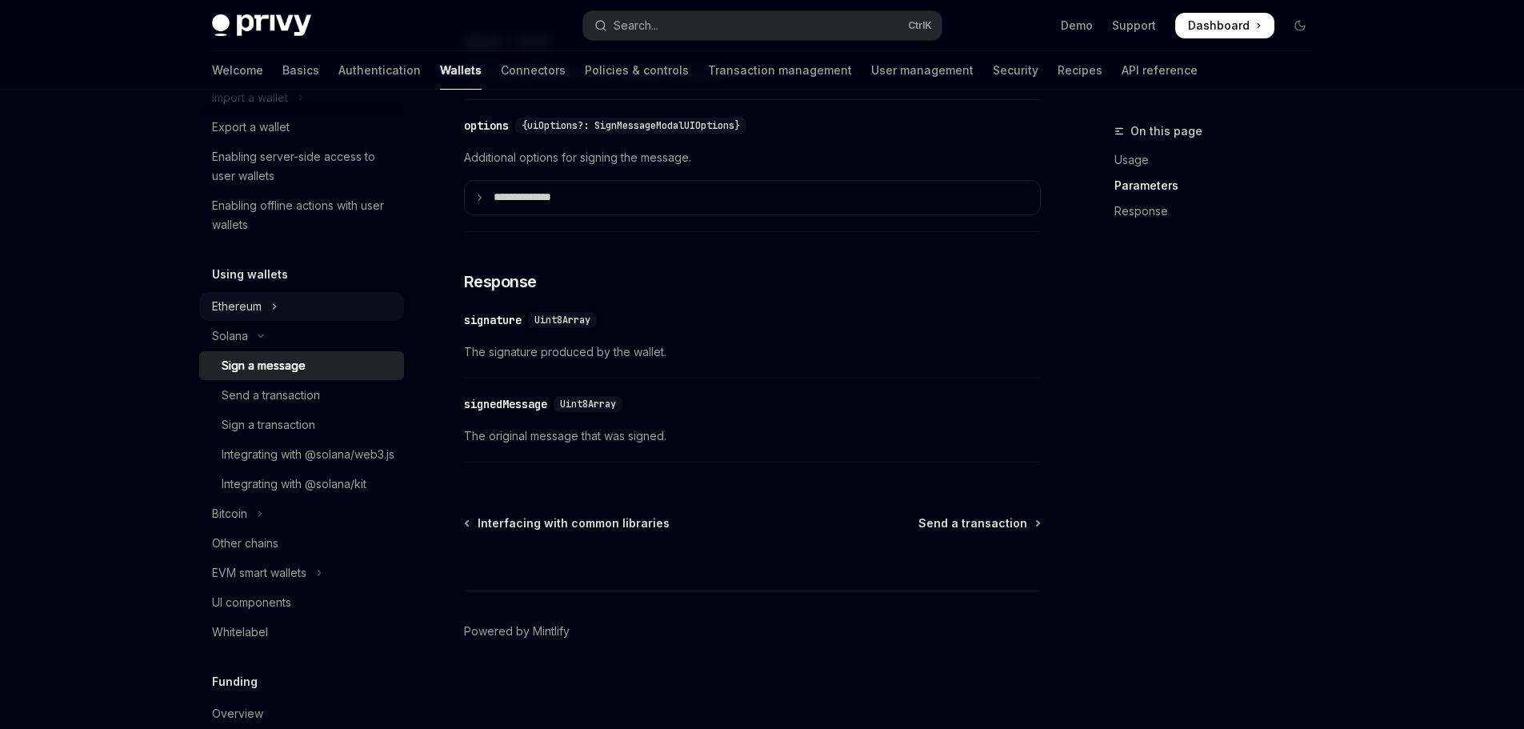
click at [274, 314] on icon "Toggle Ethereum section" at bounding box center [274, 306] width 6 height 19
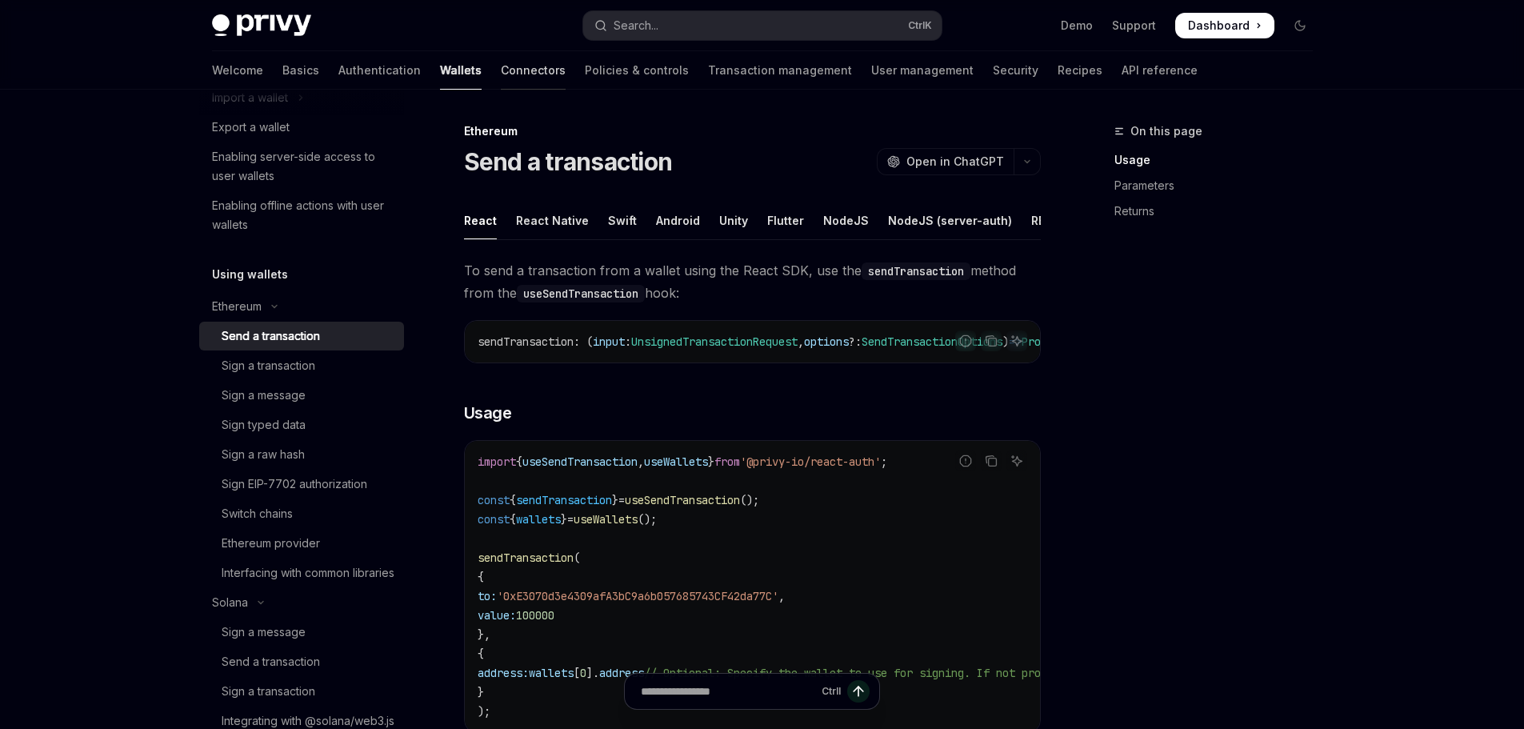
click at [501, 64] on link "Connectors" at bounding box center [533, 70] width 65 height 38
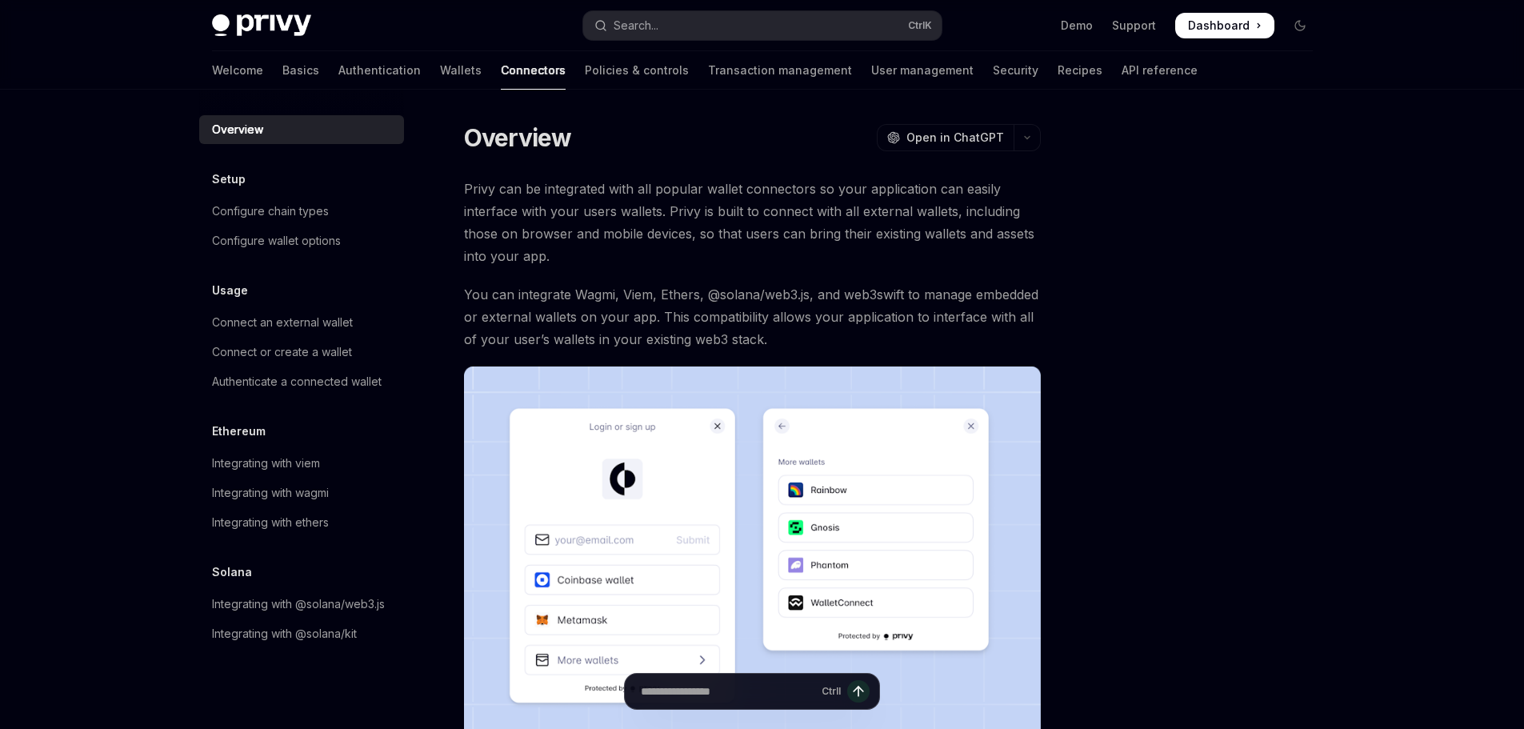
click at [333, 196] on div "Setup Configure chain types Configure wallet options" at bounding box center [301, 213] width 205 height 86
click at [330, 206] on div "Configure chain types" at bounding box center [303, 211] width 182 height 19
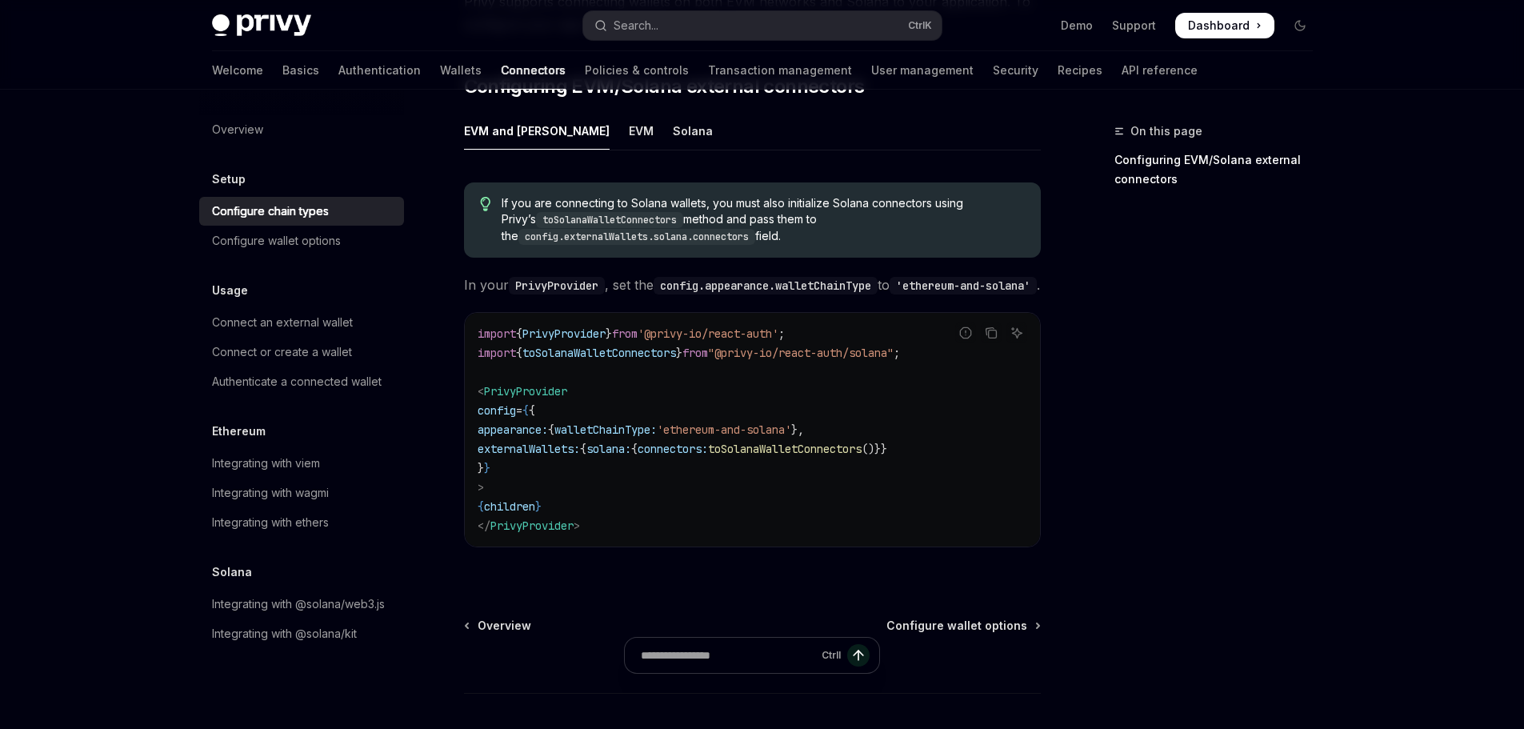
scroll to position [160, 0]
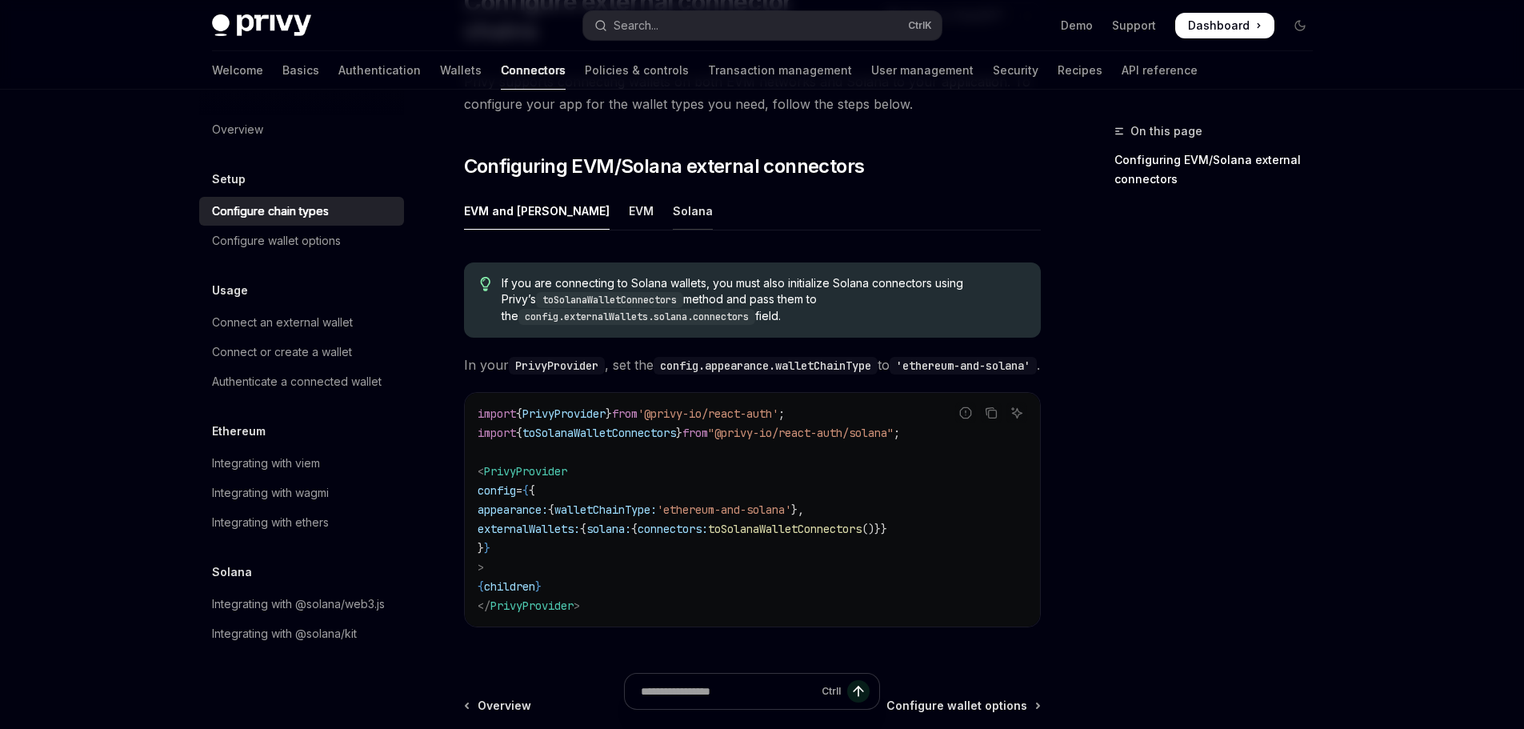
click at [673, 192] on div "Solana" at bounding box center [693, 211] width 40 height 38
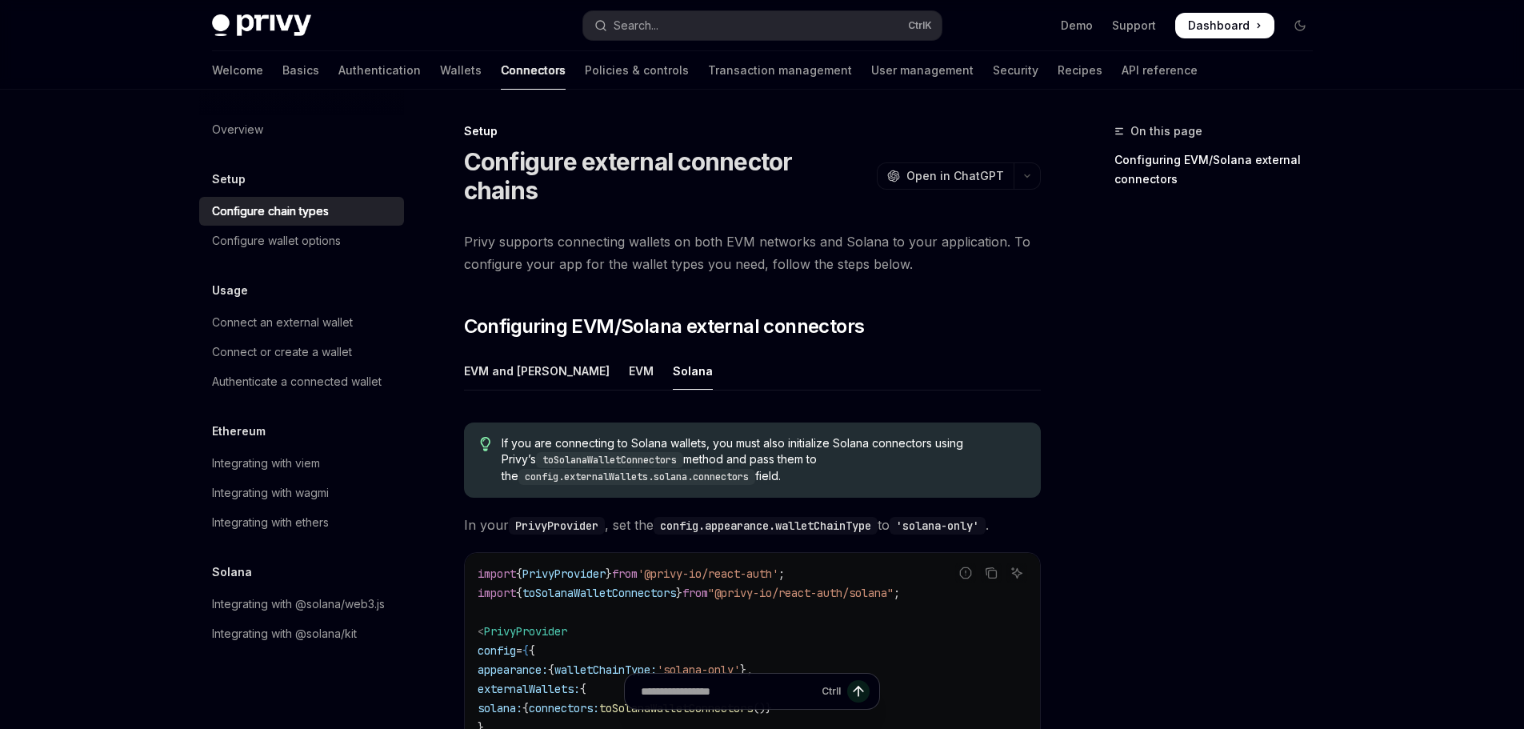
scroll to position [160, 0]
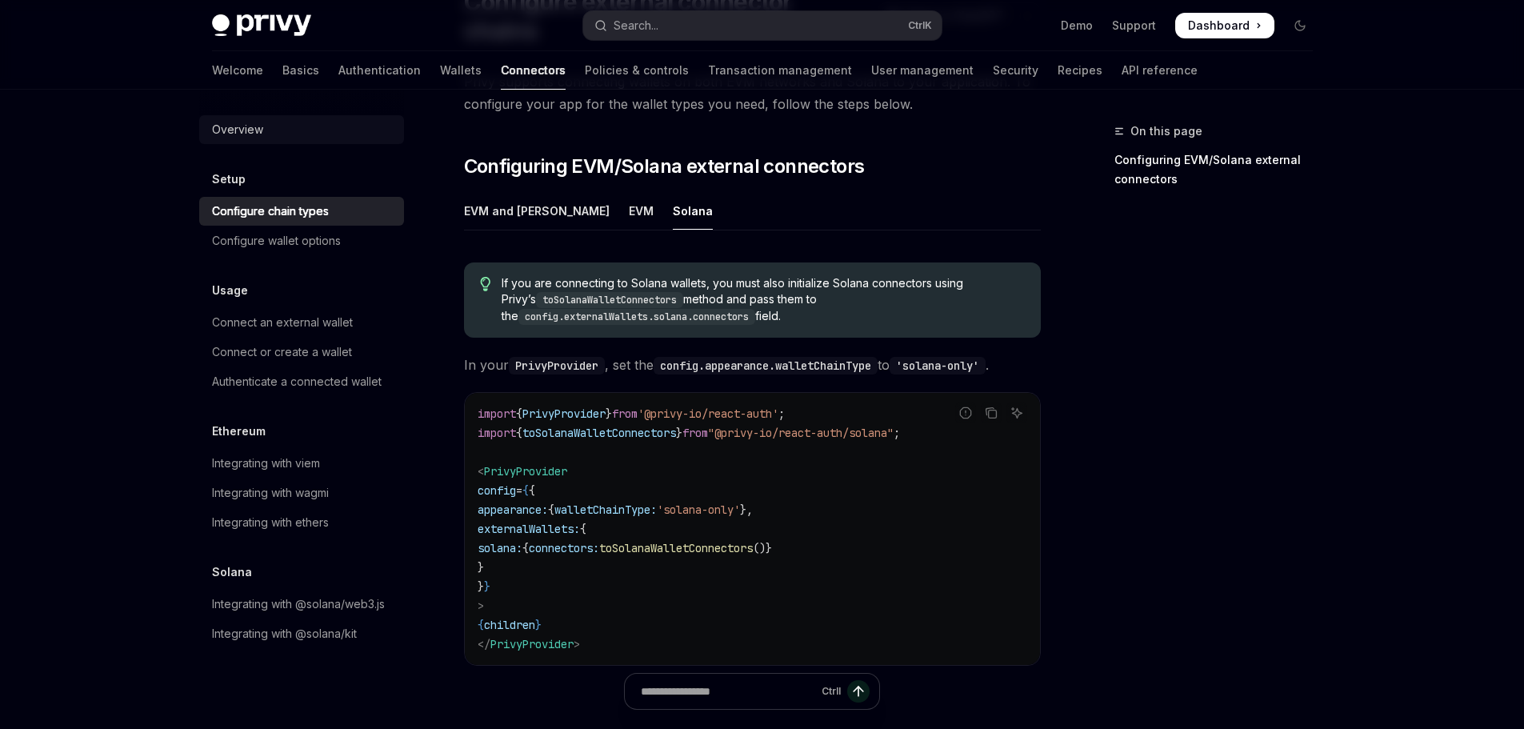
click at [282, 133] on div "Overview" at bounding box center [303, 129] width 182 height 19
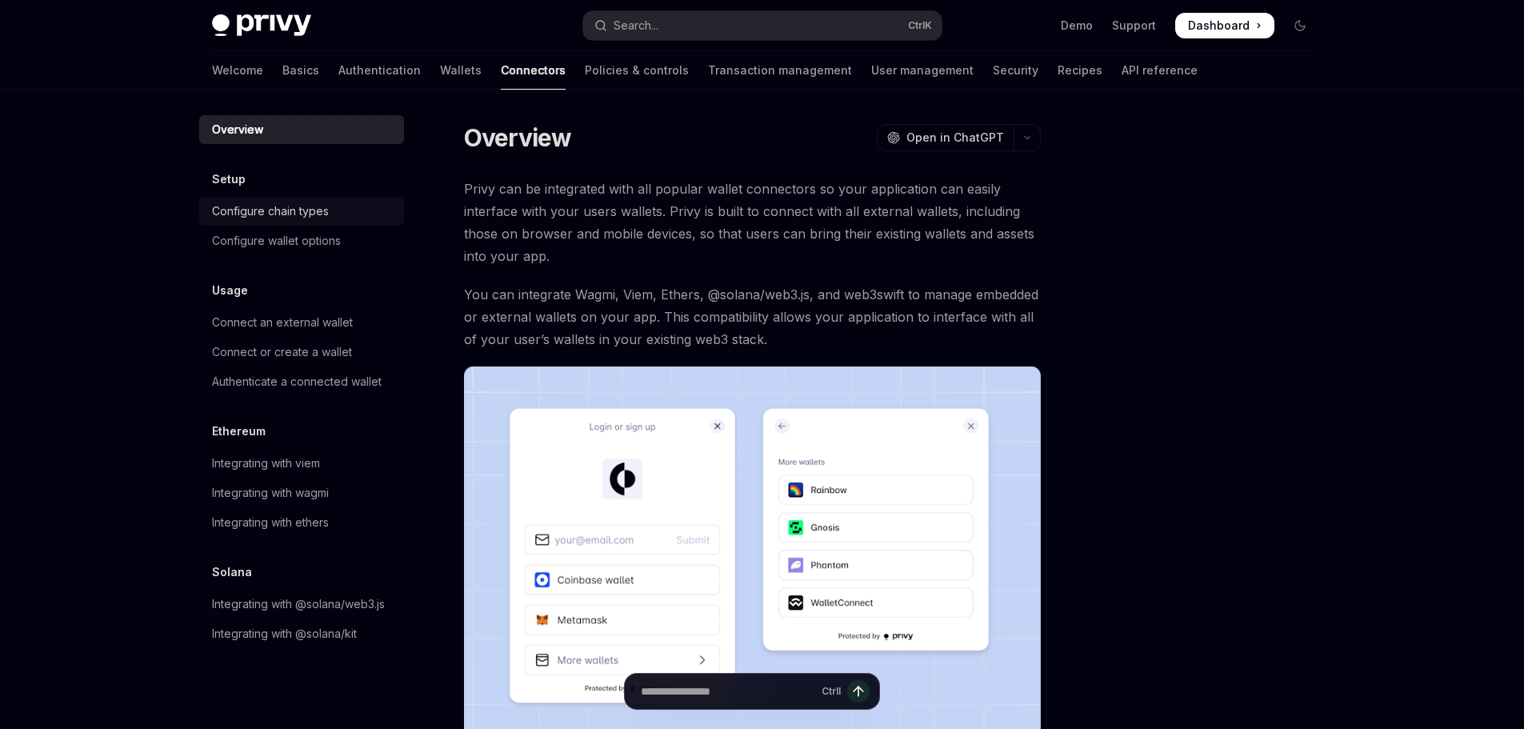
click at [307, 214] on div "Configure chain types" at bounding box center [270, 211] width 117 height 19
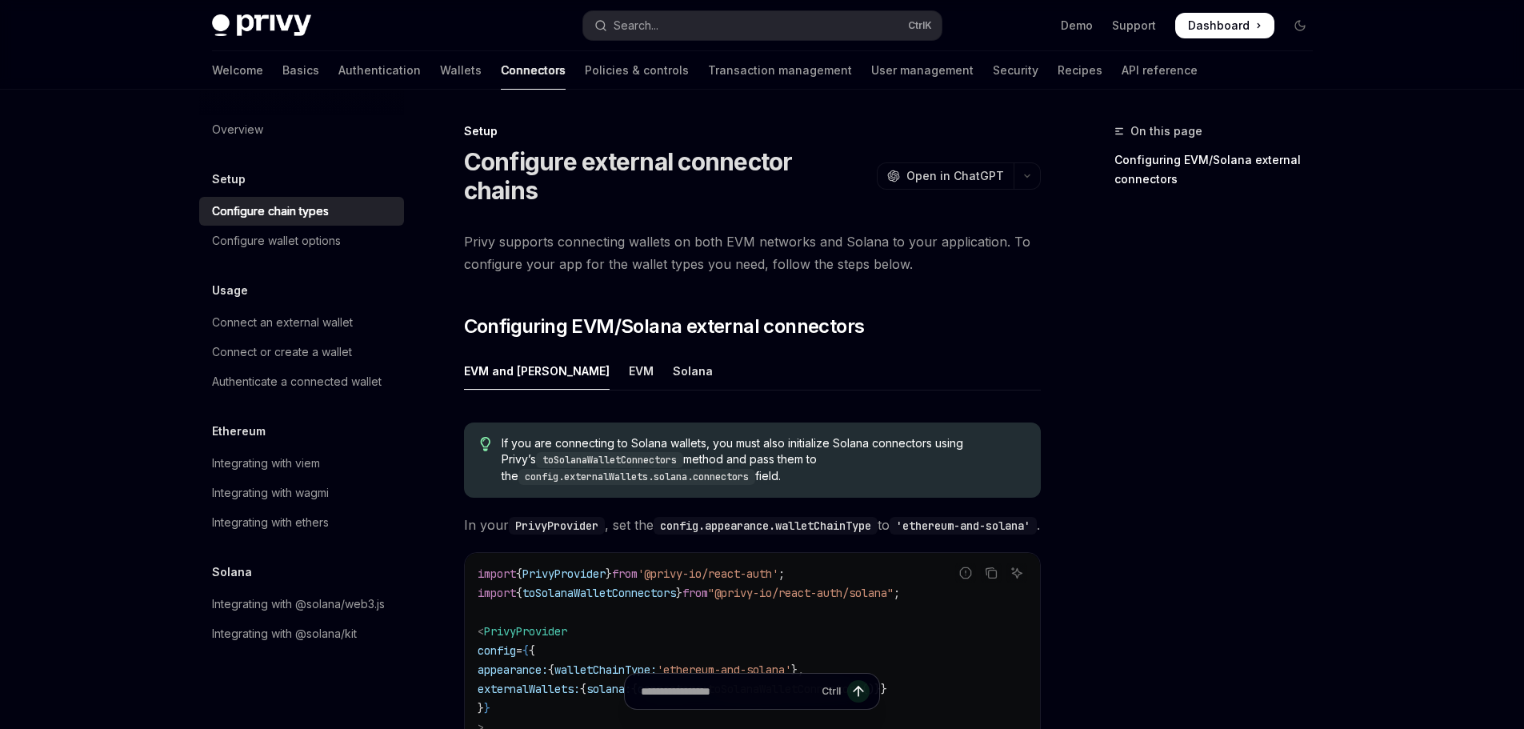
scroll to position [80, 0]
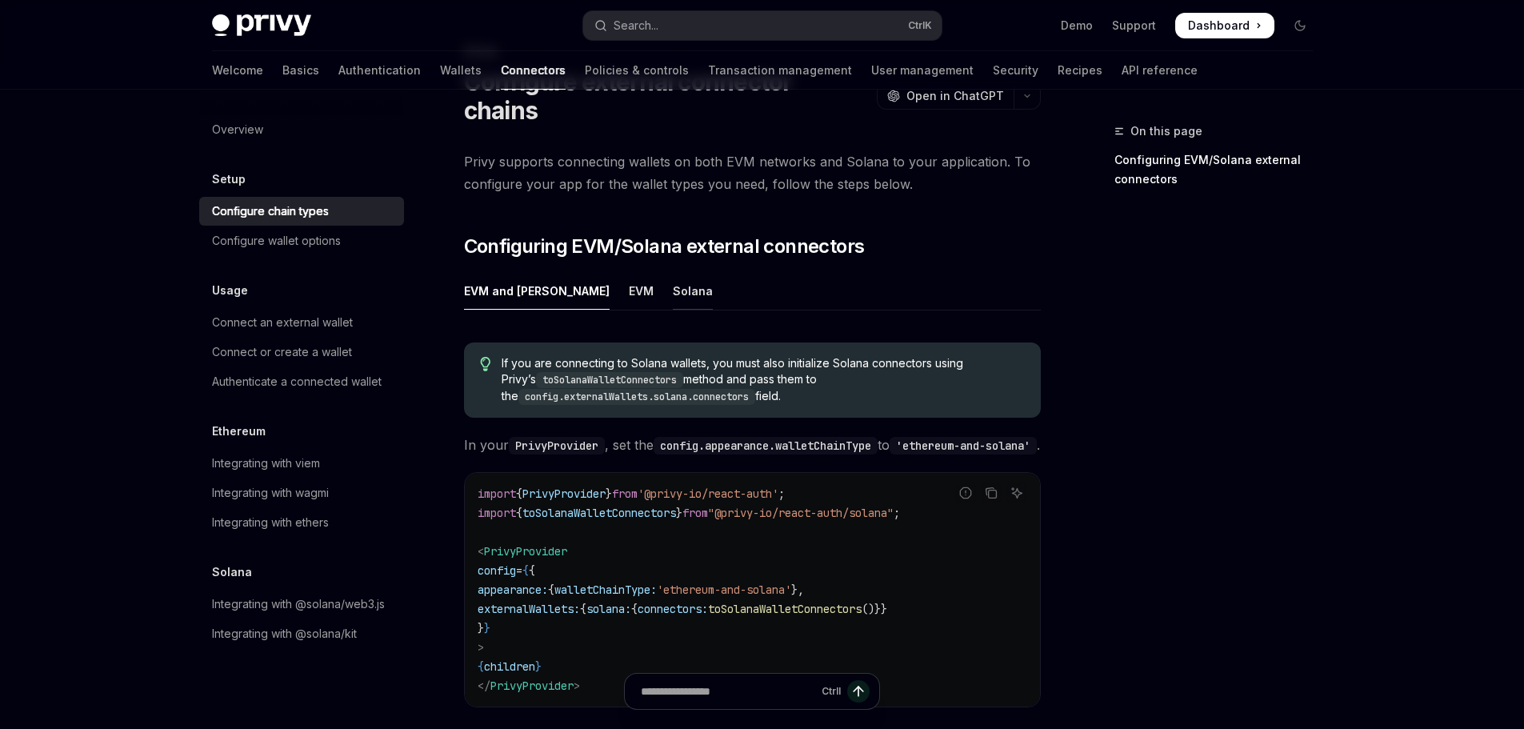
click at [673, 272] on div "Solana" at bounding box center [693, 291] width 40 height 38
type textarea "*"
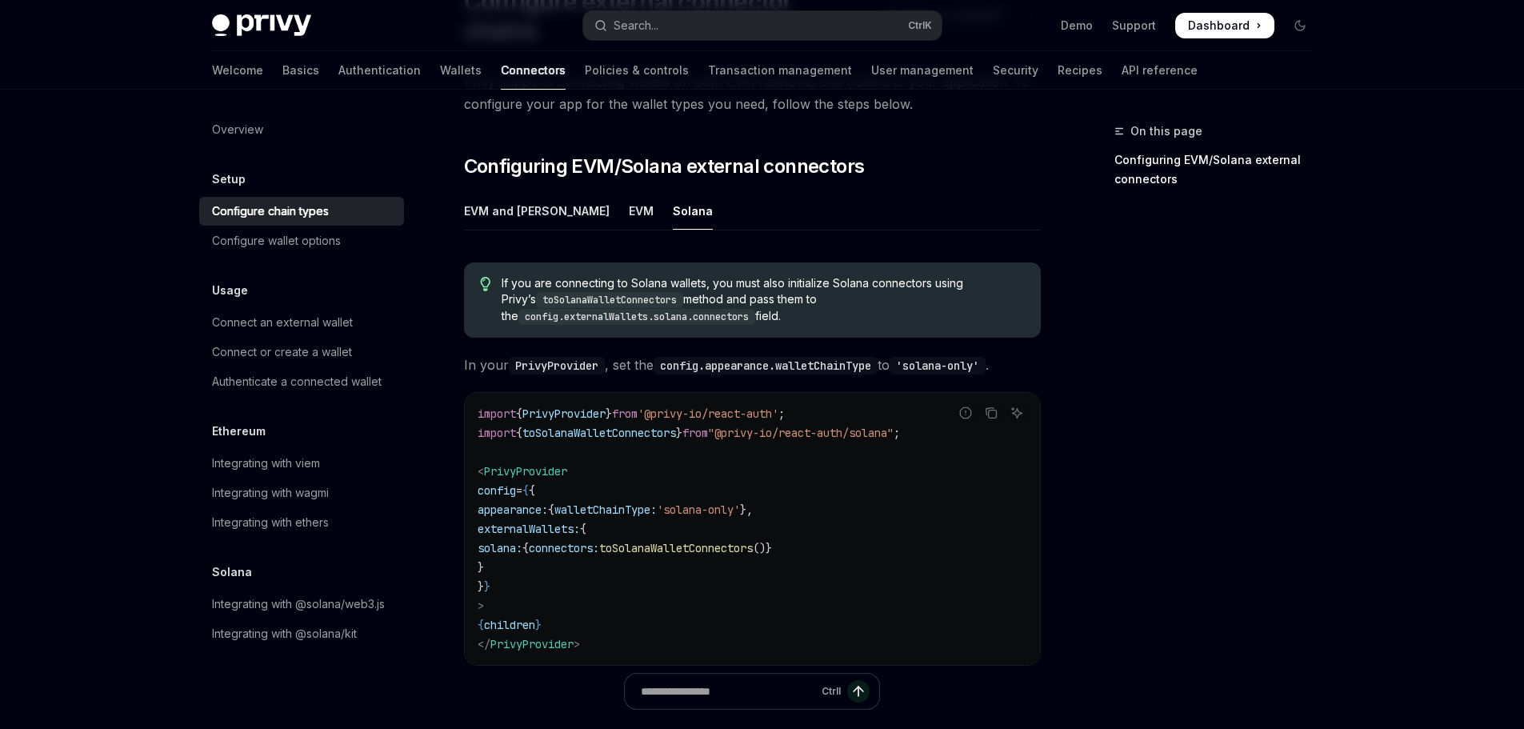
scroll to position [240, 0]
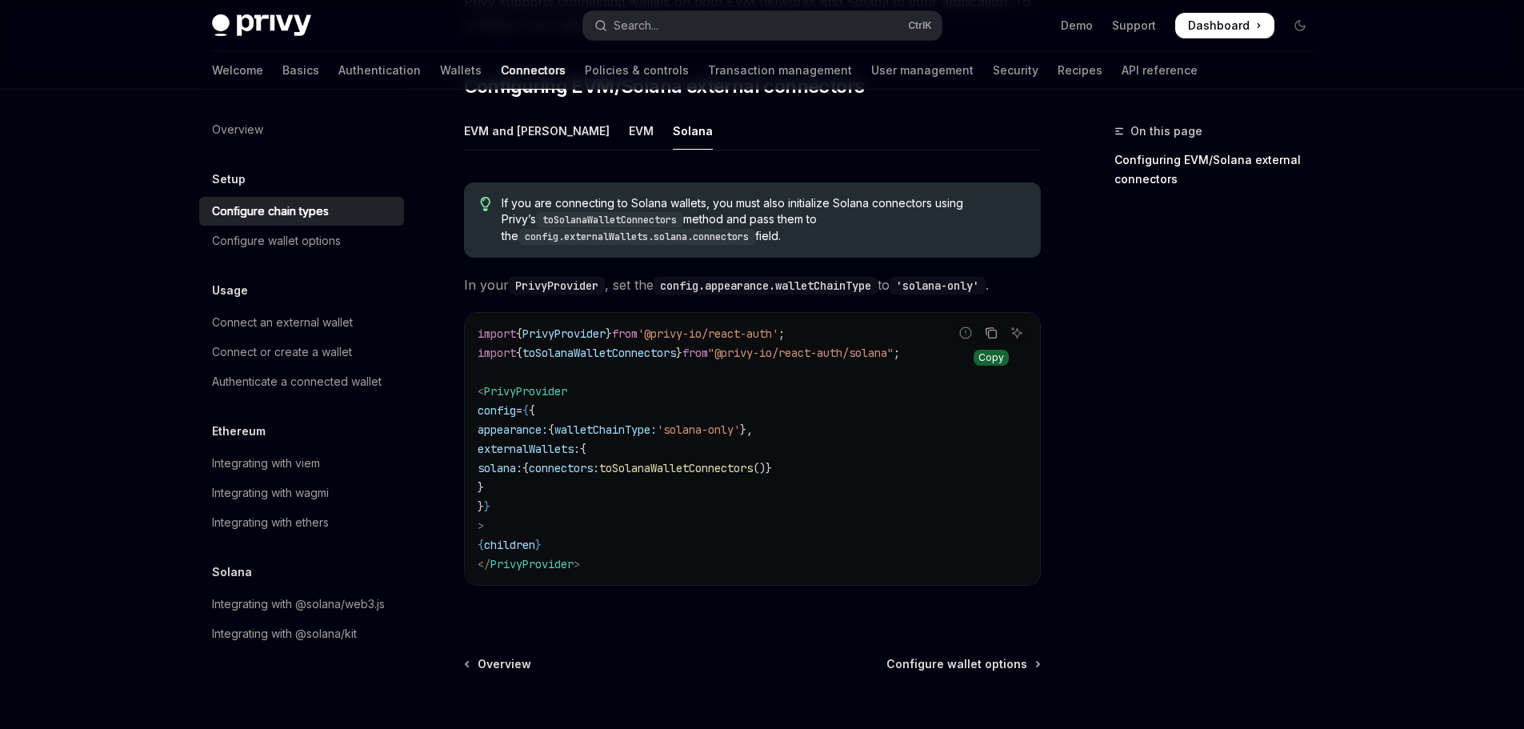
click at [991, 326] on icon "Copy the contents from the code block" at bounding box center [991, 332] width 13 height 13
click at [307, 241] on div "Configure wallet options" at bounding box center [276, 240] width 129 height 19
type textarea "*"
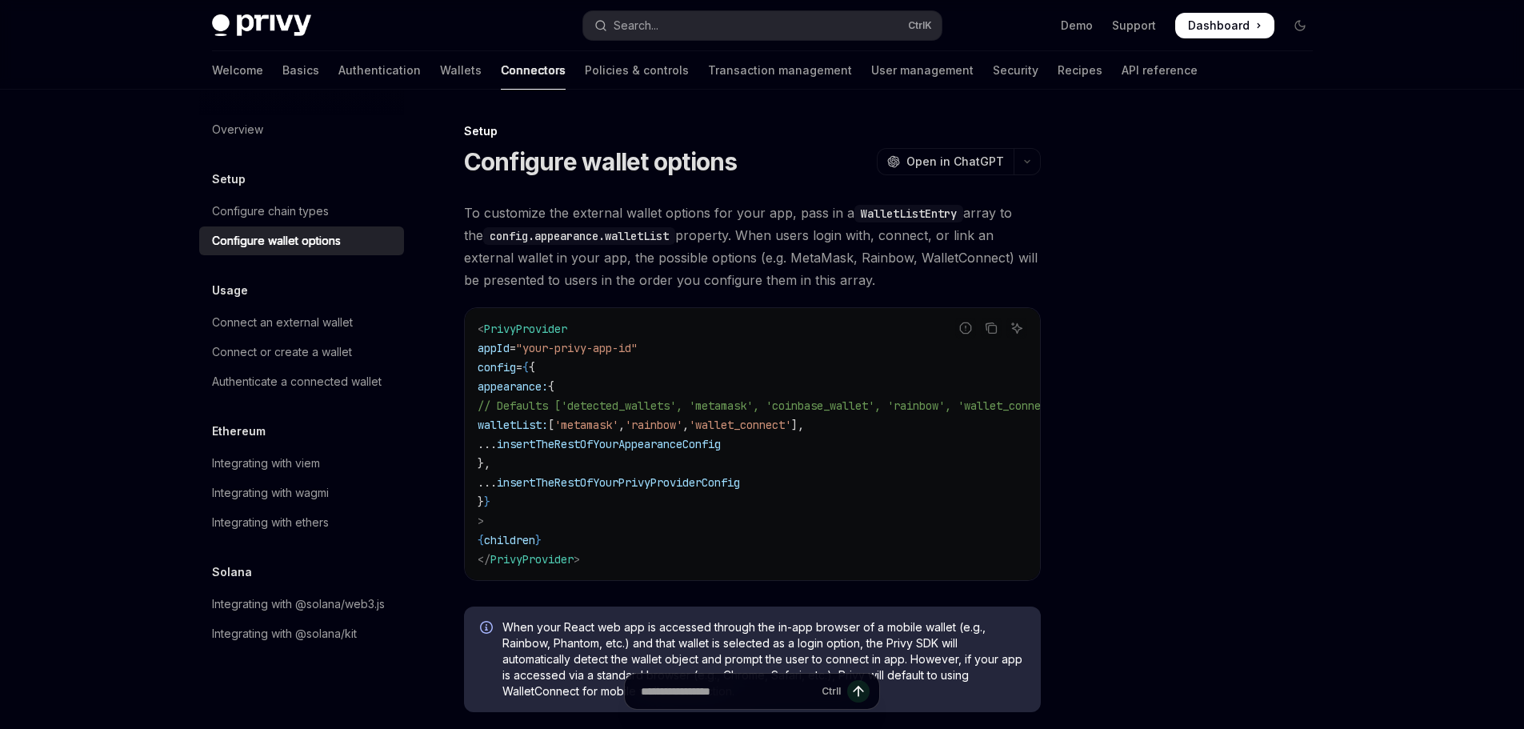
click at [682, 430] on span "'rainbow'" at bounding box center [654, 425] width 58 height 14
drag, startPoint x: 718, startPoint y: 430, endPoint x: 718, endPoint y: 445, distance: 14.4
click at [682, 431] on span "'rainbow'" at bounding box center [654, 425] width 58 height 14
click at [718, 446] on span "insertTheRestOfYourAppearanceConfig" at bounding box center [609, 444] width 224 height 14
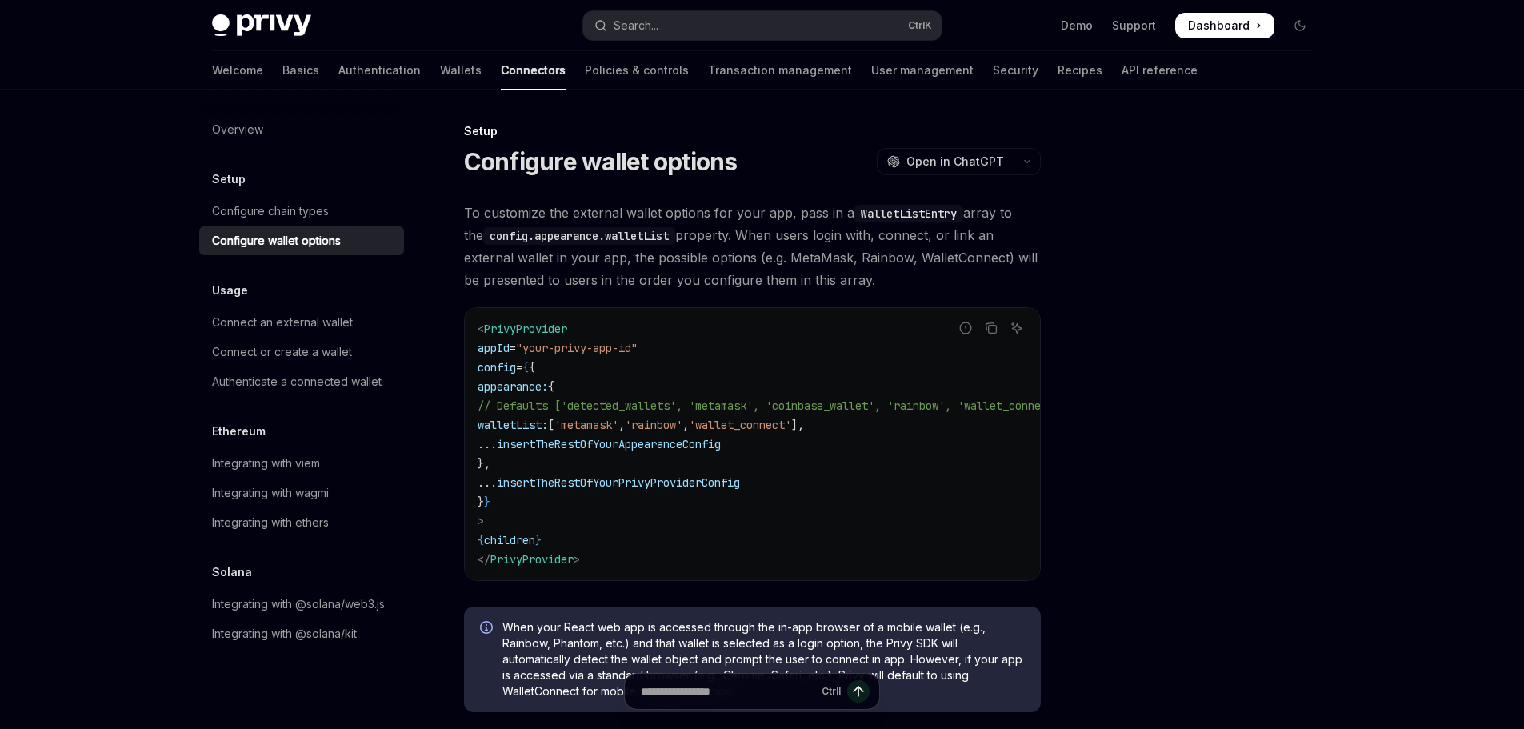
drag, startPoint x: 728, startPoint y: 586, endPoint x: 788, endPoint y: 586, distance: 60.0
click at [788, 586] on div "This site uses cookies and related technologies, as described in our privacy po…" at bounding box center [727, 582] width 1017 height 32
drag, startPoint x: 770, startPoint y: 589, endPoint x: 841, endPoint y: 586, distance: 71.2
click at [841, 586] on div "This site uses cookies and related technologies, as described in our privacy po…" at bounding box center [727, 582] width 1017 height 32
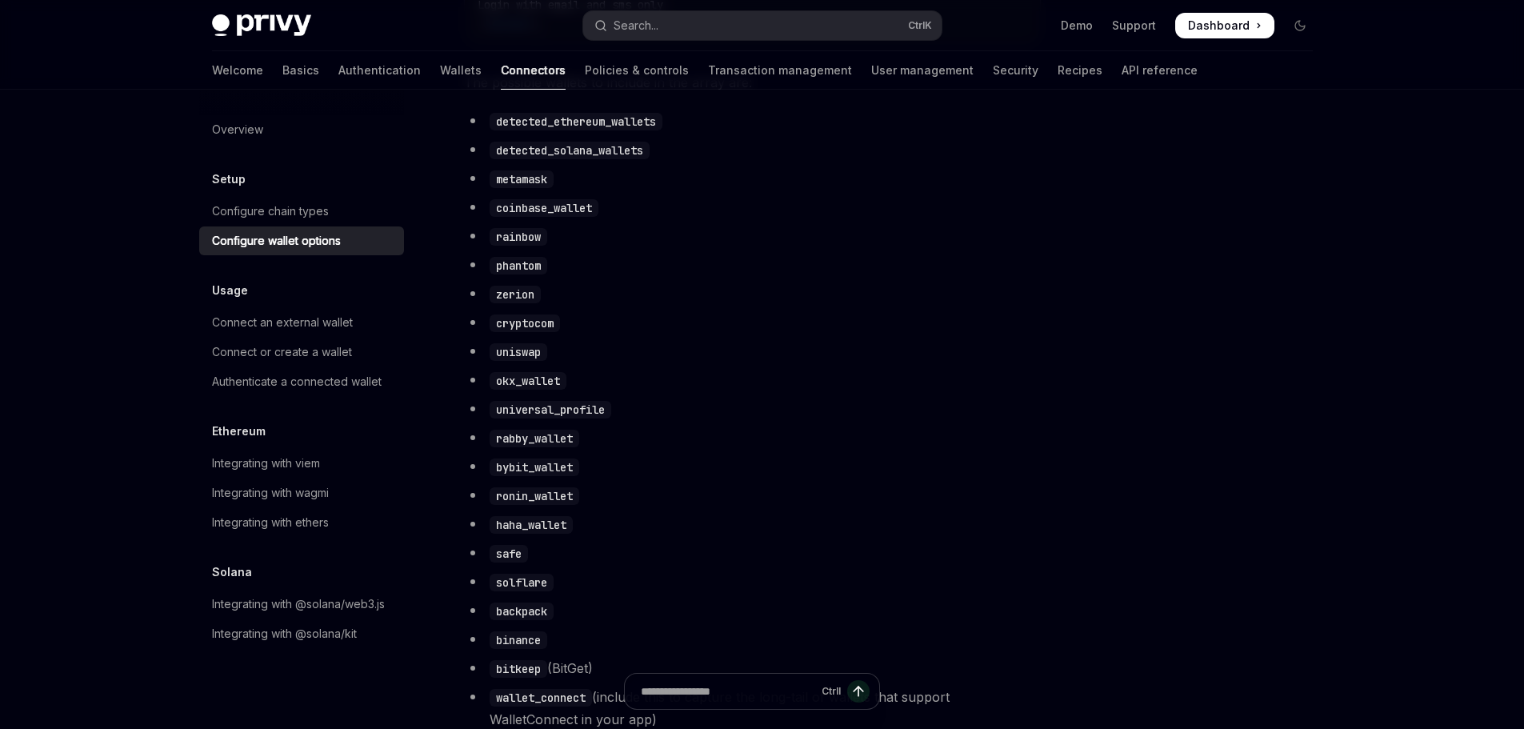
scroll to position [502, 0]
